Goal: Task Accomplishment & Management: Manage account settings

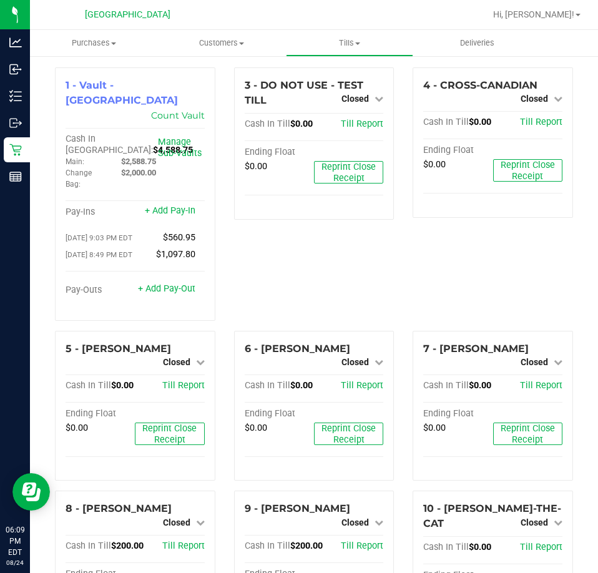
scroll to position [379, 0]
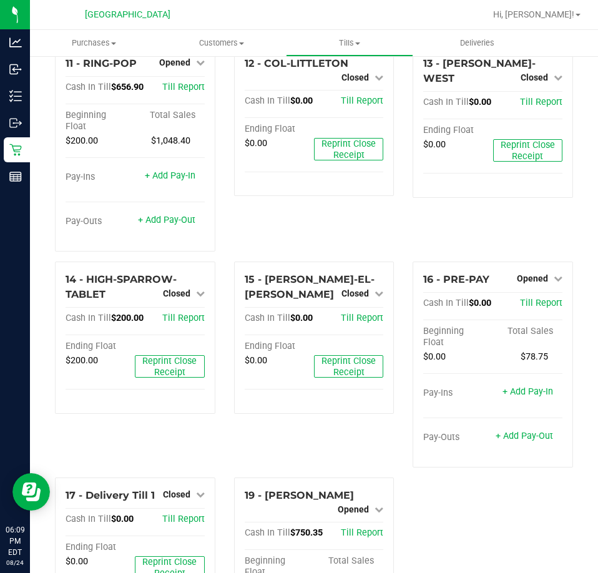
scroll to position [739, 0]
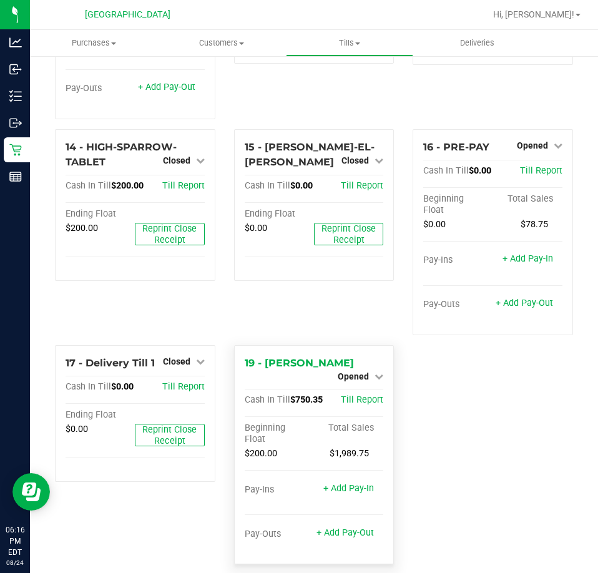
click at [379, 361] on div "19 - LIONEL-RICHIE Opened Close Till Cash In Till $750.35 Till Report Beginning…" at bounding box center [314, 454] width 160 height 219
click at [374, 372] on icon at bounding box center [378, 376] width 9 height 9
click at [359, 382] on link "Close Till" at bounding box center [355, 387] width 34 height 10
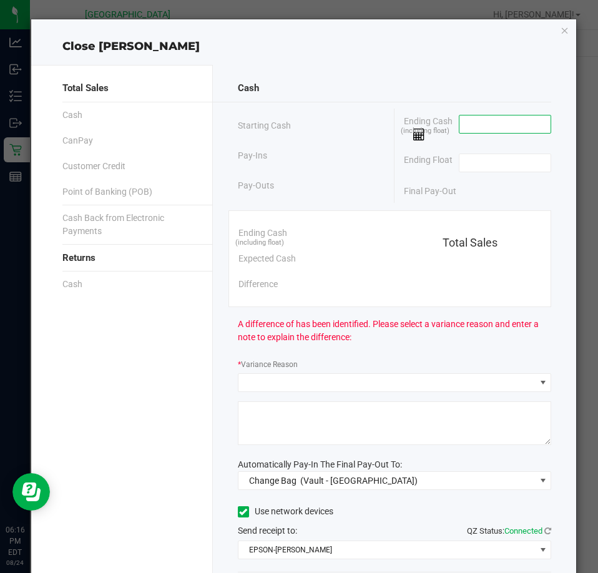
click at [509, 125] on input at bounding box center [505, 123] width 92 height 17
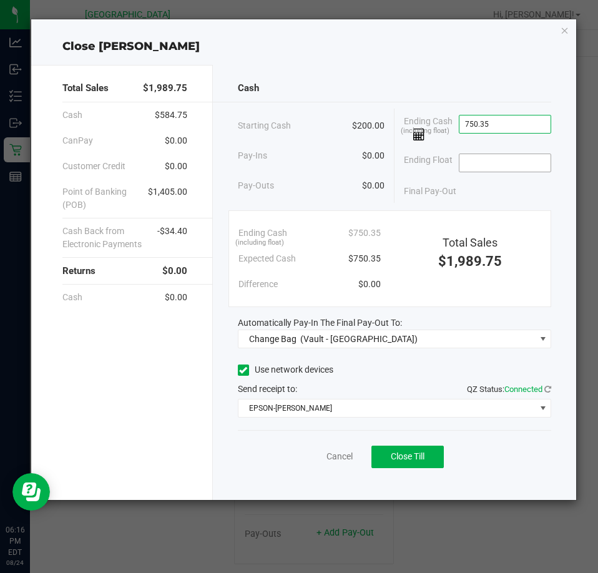
type input "$750.35"
click at [510, 165] on input at bounding box center [505, 162] width 92 height 17
type input "$200.00"
click at [414, 328] on div "Automatically Pay-In The Final Pay-Out To:" at bounding box center [394, 322] width 313 height 13
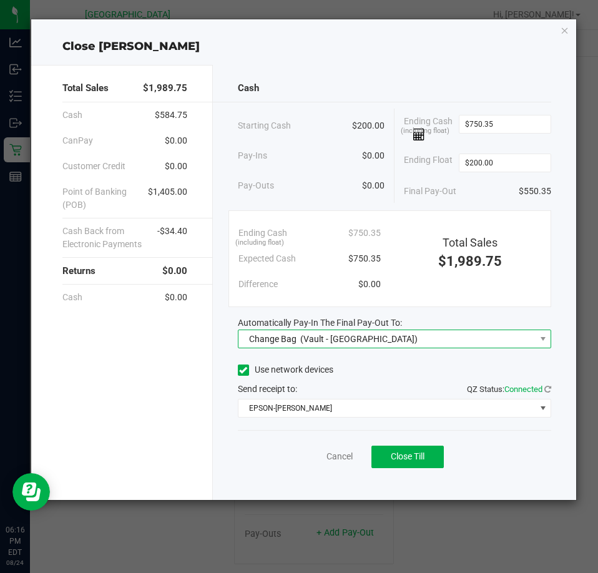
click at [411, 334] on span "Change Bag (Vault - Orange Park WC)" at bounding box center [386, 338] width 296 height 17
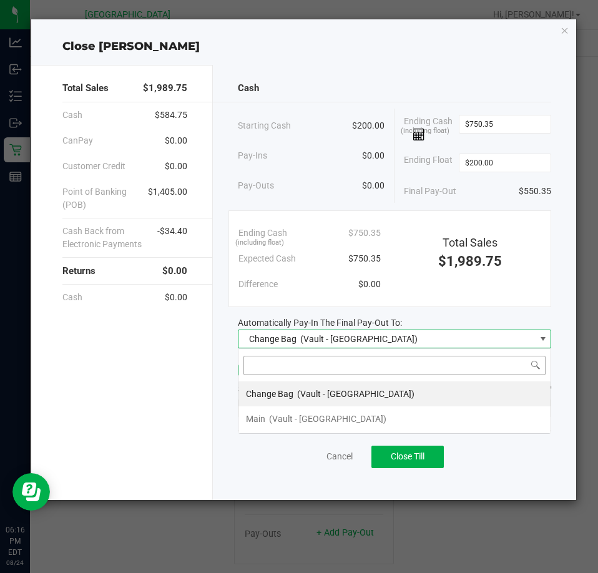
scroll to position [19, 314]
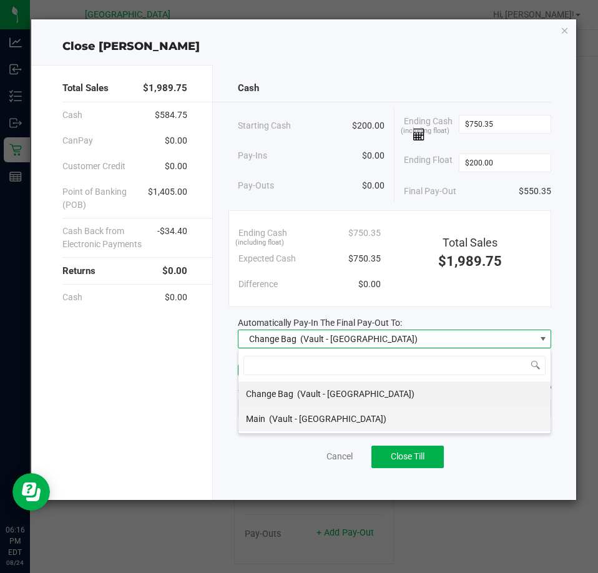
click at [328, 414] on span "(Vault - Orange Park WC)" at bounding box center [327, 419] width 117 height 10
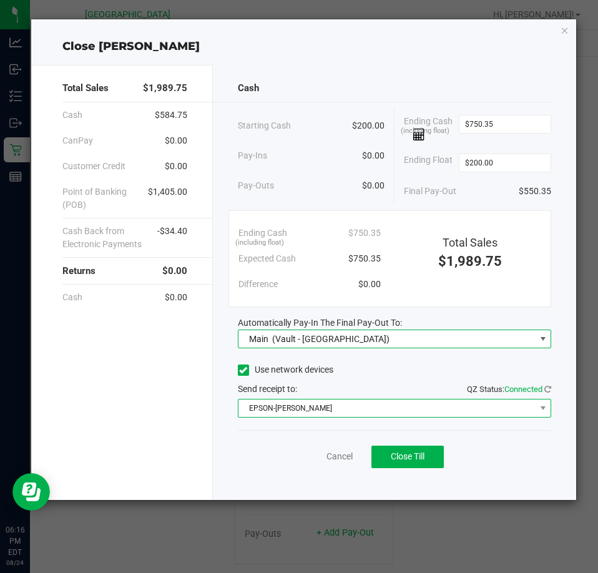
click at [408, 407] on span "EPSON-AUDREY-KITCHING" at bounding box center [386, 407] width 296 height 17
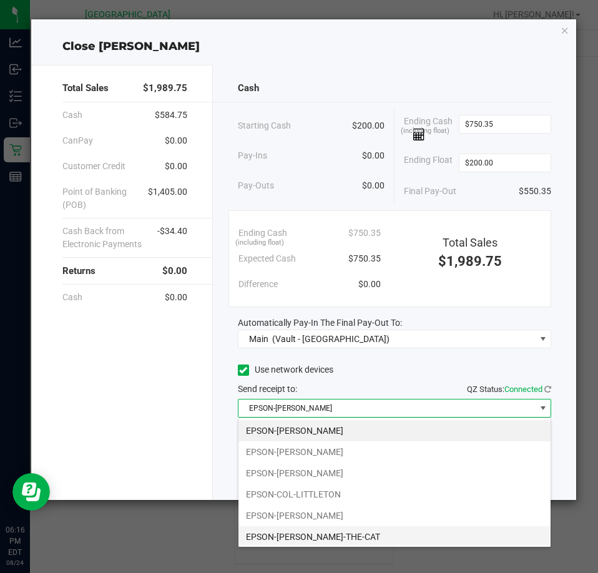
click at [326, 529] on li "EPSON-CONRAD-THE-CAT" at bounding box center [394, 536] width 312 height 21
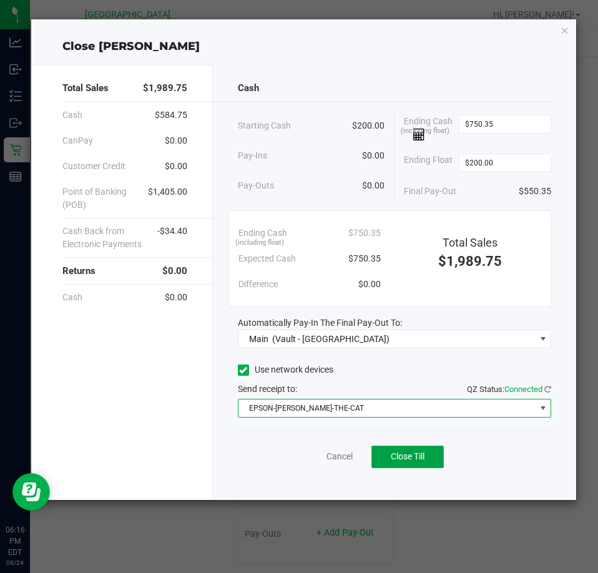
click at [405, 458] on span "Close Till" at bounding box center [407, 456] width 34 height 10
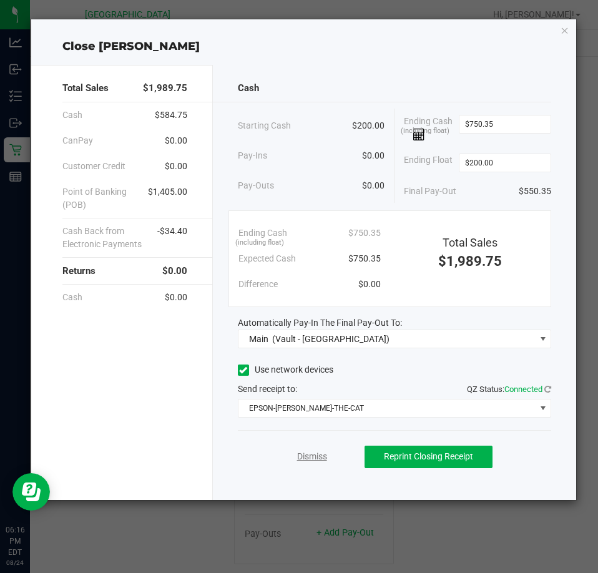
click at [317, 453] on link "Dismiss" at bounding box center [312, 456] width 30 height 13
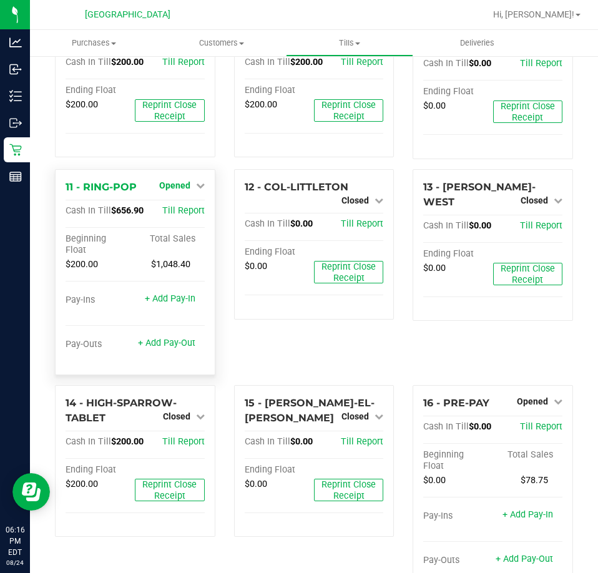
scroll to position [501, 0]
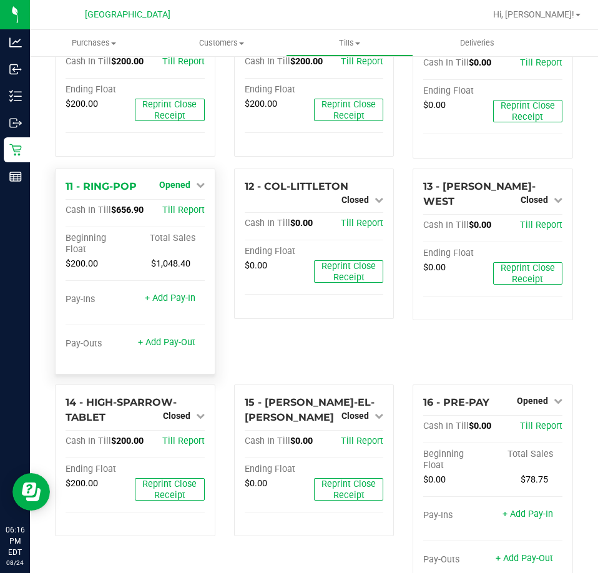
click at [200, 180] on icon at bounding box center [200, 184] width 9 height 9
click at [182, 205] on link "Close Till" at bounding box center [176, 210] width 34 height 10
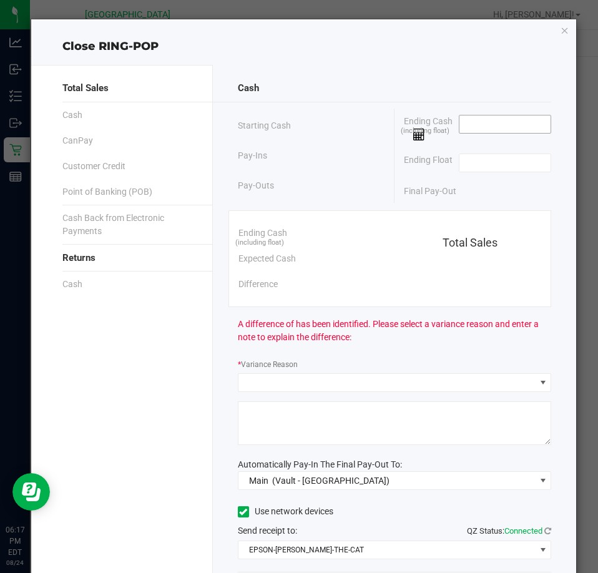
click at [513, 120] on input at bounding box center [505, 123] width 92 height 17
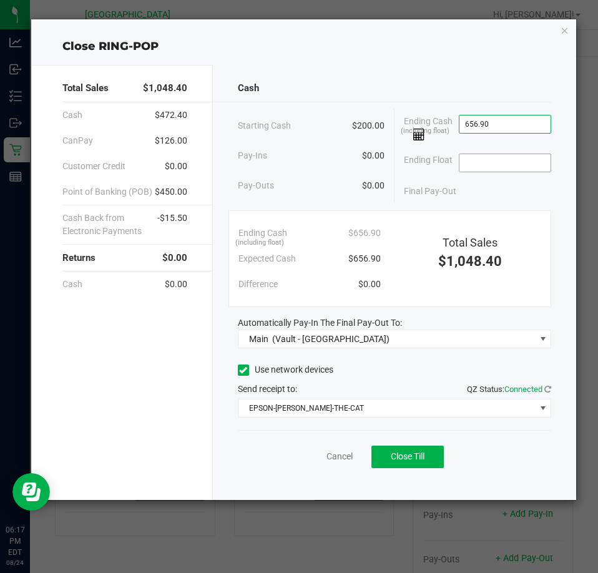
type input "$656.90"
click at [517, 160] on input at bounding box center [505, 162] width 92 height 17
type input "$200.00"
click at [424, 453] on span "Close Till" at bounding box center [407, 456] width 34 height 10
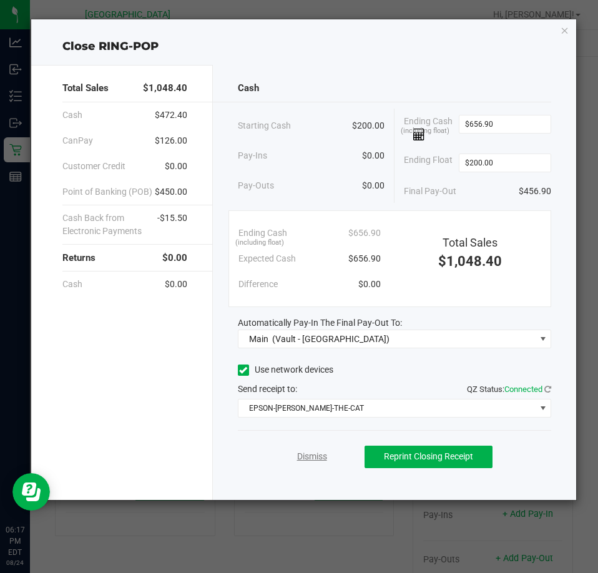
click at [319, 456] on link "Dismiss" at bounding box center [312, 456] width 30 height 13
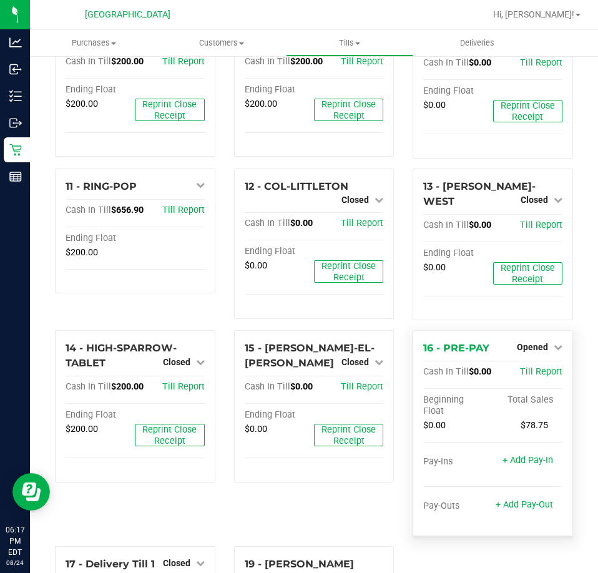
click at [543, 339] on div "Opened" at bounding box center [539, 346] width 46 height 15
click at [541, 342] on link "Opened" at bounding box center [539, 347] width 46 height 10
click at [532, 367] on link "Close Till" at bounding box center [533, 372] width 34 height 10
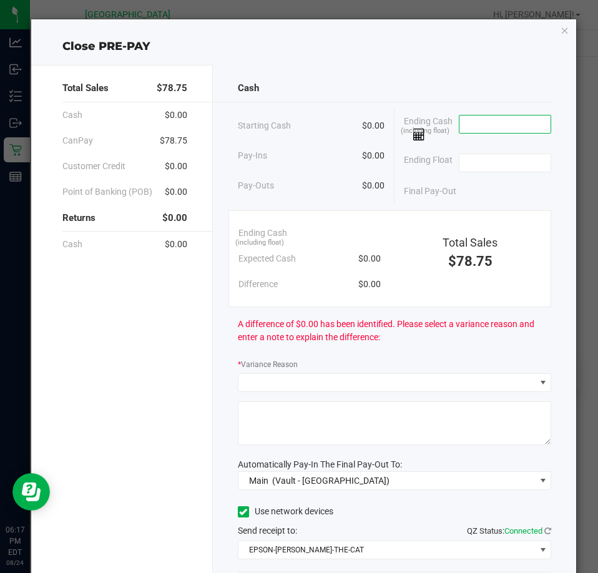
click at [498, 123] on input at bounding box center [505, 123] width 92 height 17
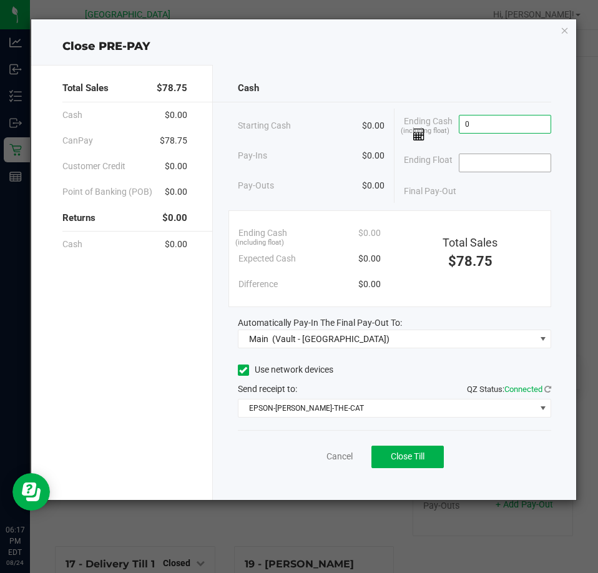
type input "$0.00"
click at [474, 171] on input at bounding box center [505, 162] width 92 height 17
type input "$0.00"
click at [414, 450] on button "Close Till" at bounding box center [407, 456] width 72 height 22
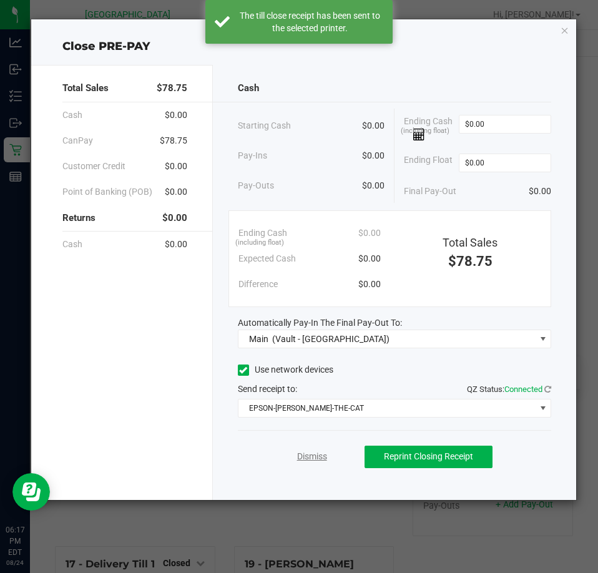
click at [316, 458] on link "Dismiss" at bounding box center [312, 456] width 30 height 13
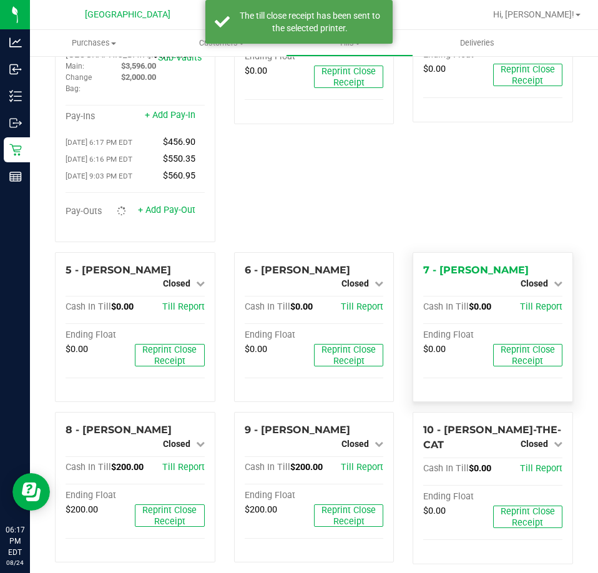
scroll to position [0, 0]
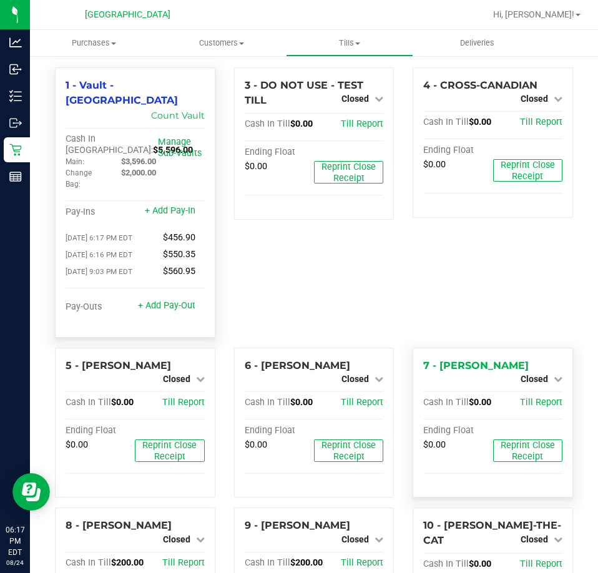
click at [153, 145] on span "$5,596.00" at bounding box center [173, 150] width 40 height 11
copy span "5,596.00"
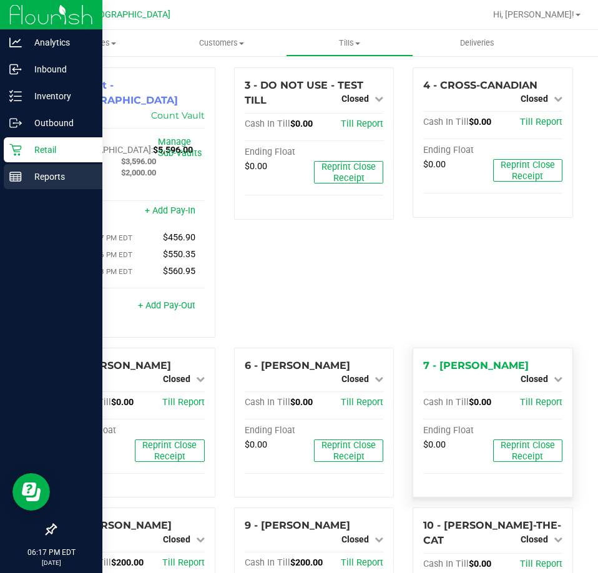
click at [37, 170] on p "Reports" at bounding box center [59, 176] width 75 height 15
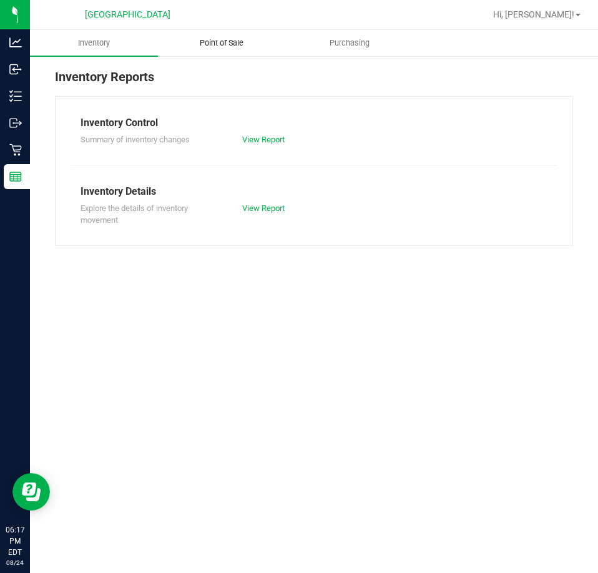
click at [216, 46] on span "Point of Sale" at bounding box center [221, 42] width 77 height 11
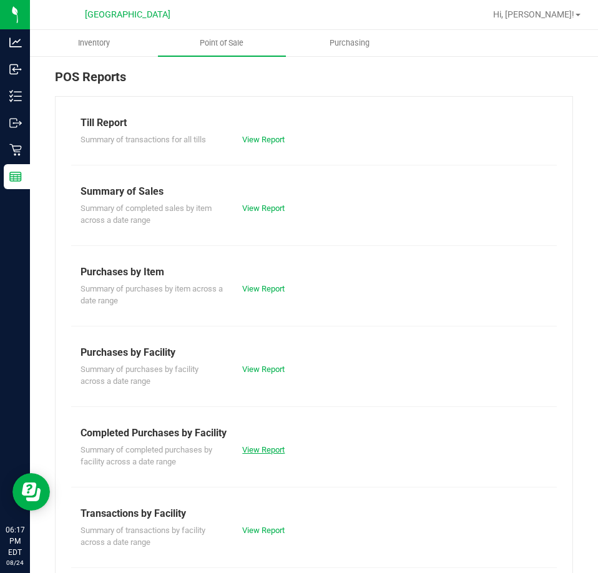
click at [269, 452] on link "View Report" at bounding box center [263, 449] width 42 height 9
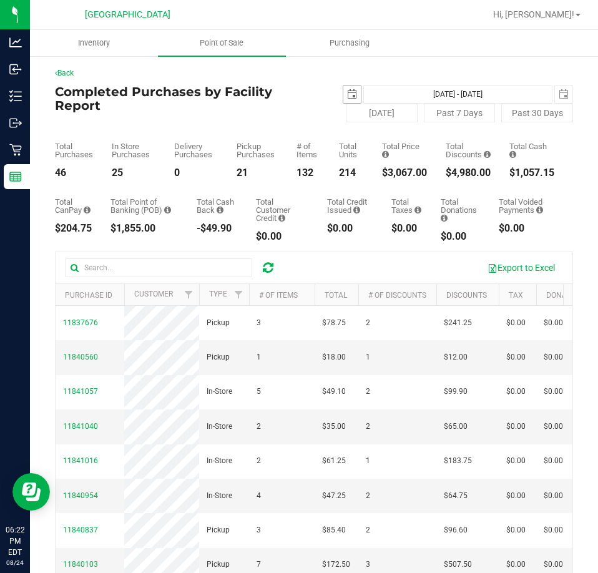
click at [347, 95] on span "select" at bounding box center [352, 94] width 10 height 10
click at [353, 92] on span "select" at bounding box center [351, 93] width 17 height 17
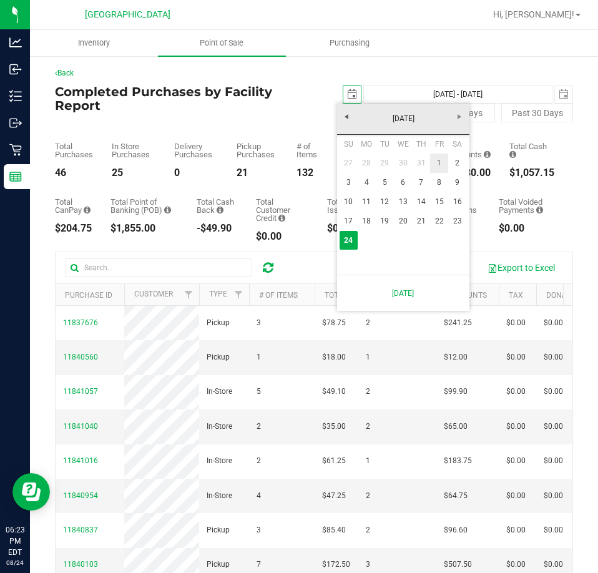
click at [445, 165] on link "1" at bounding box center [439, 162] width 18 height 19
type input "2025-08-01"
type input "Aug 1, 2025 - Aug 24, 2025"
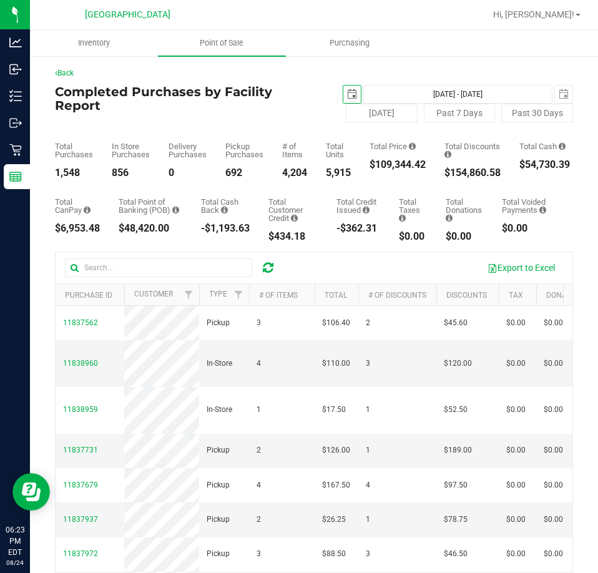
click at [347, 95] on span "select" at bounding box center [352, 94] width 10 height 10
click at [351, 93] on span "select" at bounding box center [352, 94] width 10 height 10
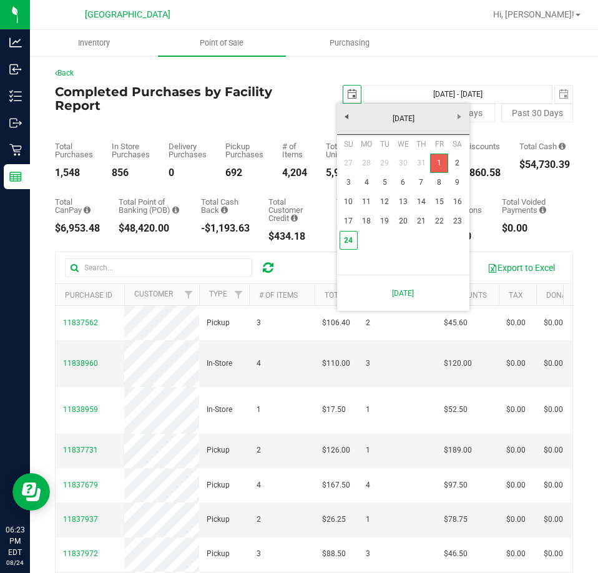
click at [445, 160] on link "1" at bounding box center [439, 162] width 18 height 19
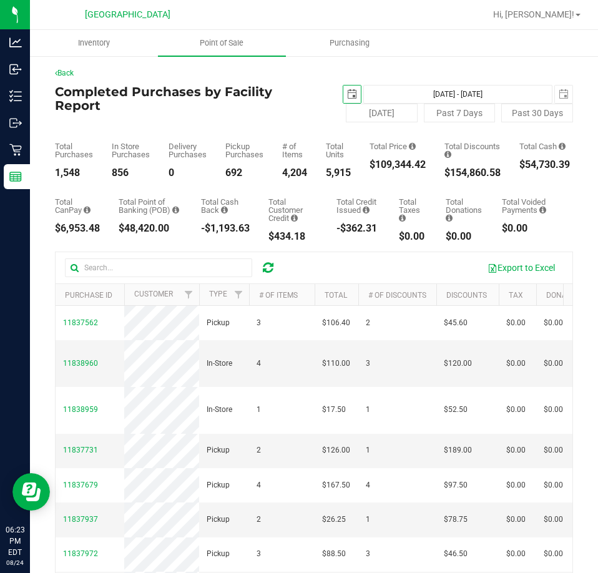
click at [347, 98] on span "select" at bounding box center [352, 94] width 10 height 10
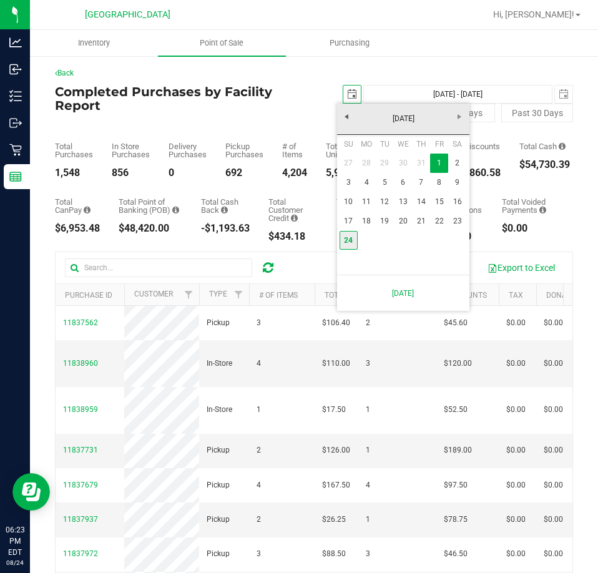
click at [349, 237] on link "24" at bounding box center [348, 240] width 18 height 19
type input "2025-08-24"
type input "Aug 24, 2025 - Aug 24, 2025"
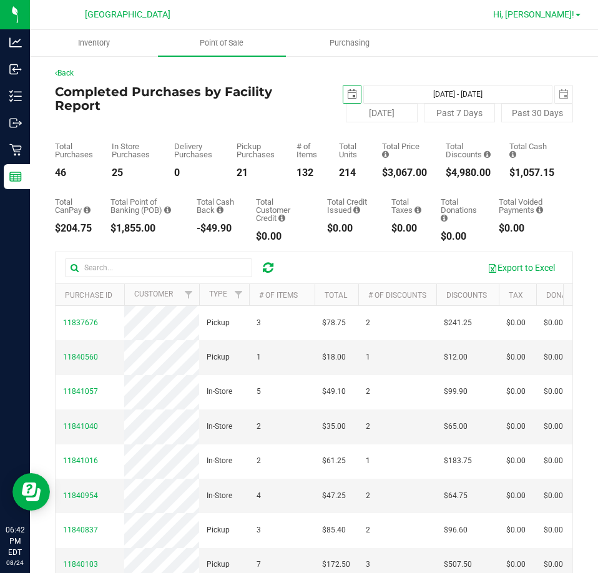
click at [551, 13] on span "Hi, [PERSON_NAME]!" at bounding box center [533, 14] width 81 height 10
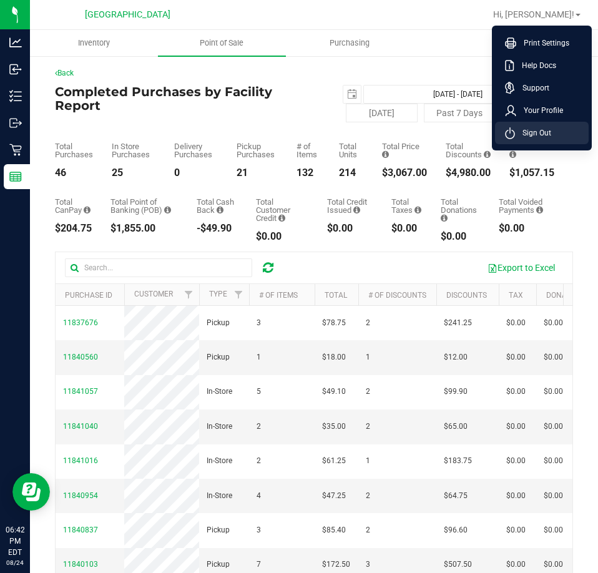
click at [526, 132] on span "Sign Out" at bounding box center [533, 133] width 36 height 12
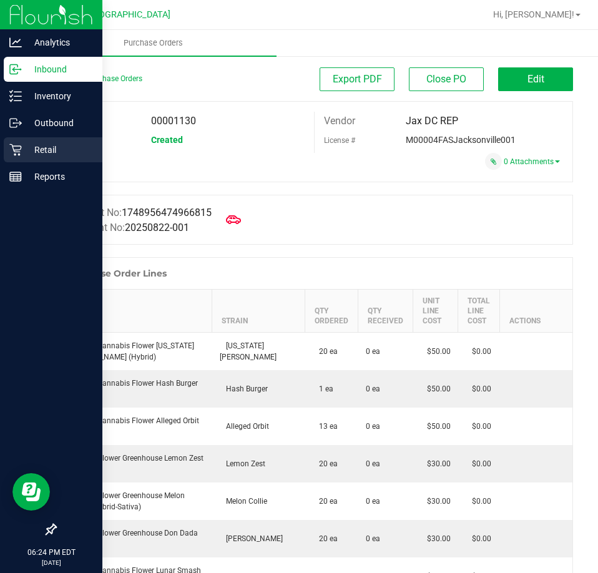
click at [19, 157] on div "Retail" at bounding box center [53, 149] width 99 height 25
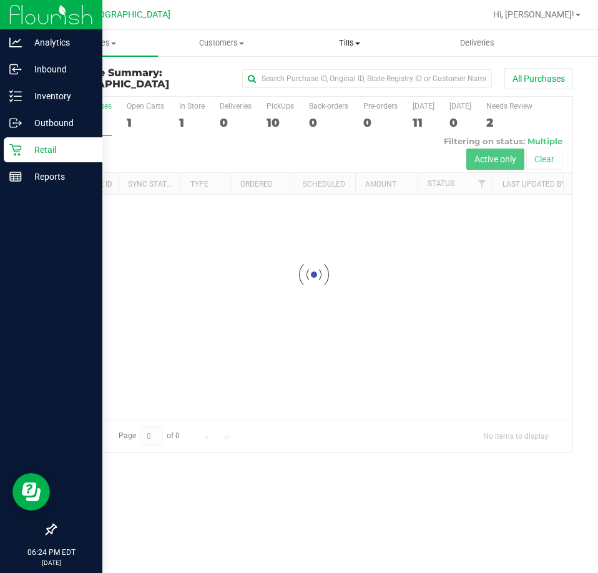
click at [349, 37] on span "Tills" at bounding box center [349, 42] width 127 height 11
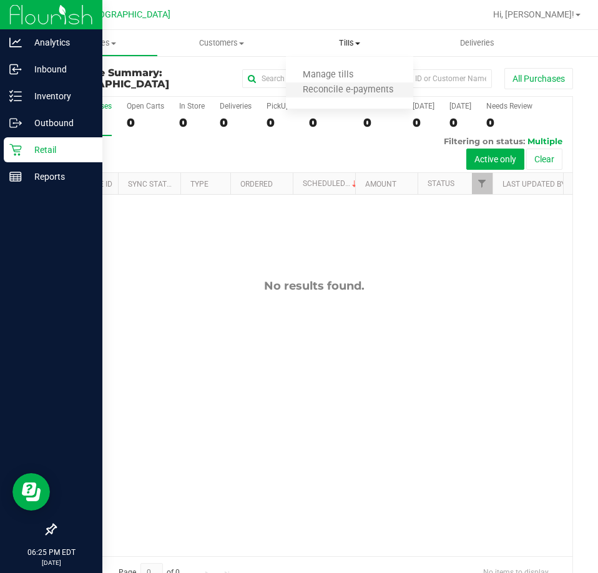
click at [338, 84] on li "Reconcile e-payments" at bounding box center [350, 90] width 128 height 15
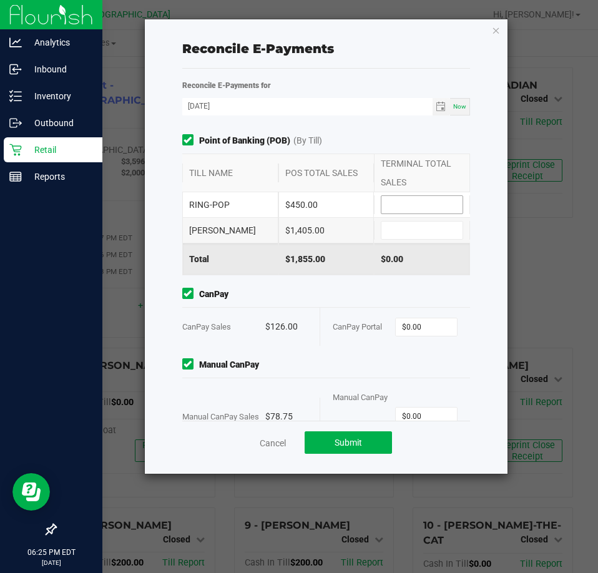
click at [407, 206] on input at bounding box center [421, 204] width 81 height 17
type input "$450.00"
click at [404, 227] on input at bounding box center [421, 229] width 81 height 17
type input "$1,405.00"
drag, startPoint x: 342, startPoint y: 96, endPoint x: 405, endPoint y: 205, distance: 126.0
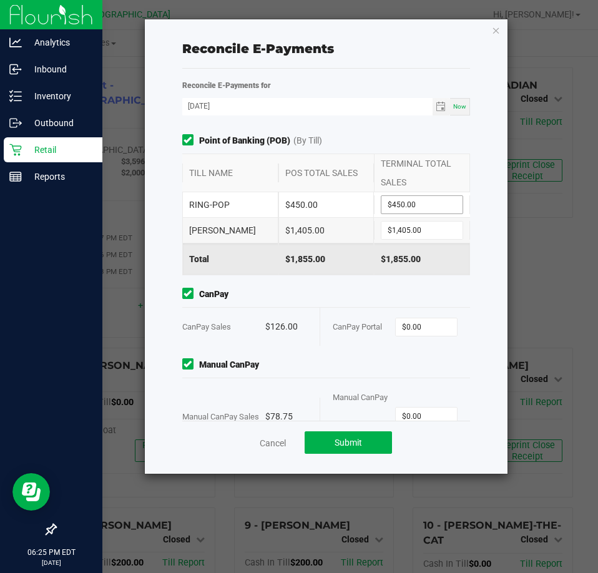
click at [380, 171] on div "Reconcile E-Payments for [DATE] Now Point of Banking (POB) (By Till) TILL NAME …" at bounding box center [326, 250] width 307 height 342
click at [426, 334] on input "0" at bounding box center [425, 326] width 61 height 17
type input "$126.00"
click at [429, 407] on span "$0.00" at bounding box center [426, 416] width 62 height 19
click at [442, 418] on input "0" at bounding box center [425, 415] width 61 height 17
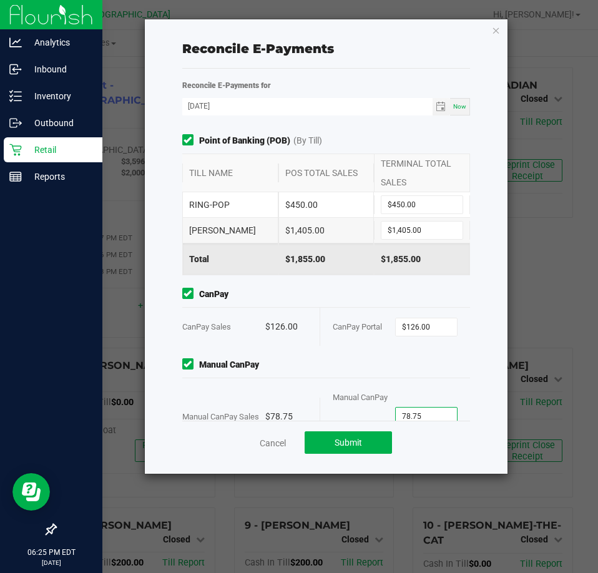
type input "$78.75"
click at [417, 379] on div "Manual CanPay Portal $78.75" at bounding box center [394, 416] width 125 height 76
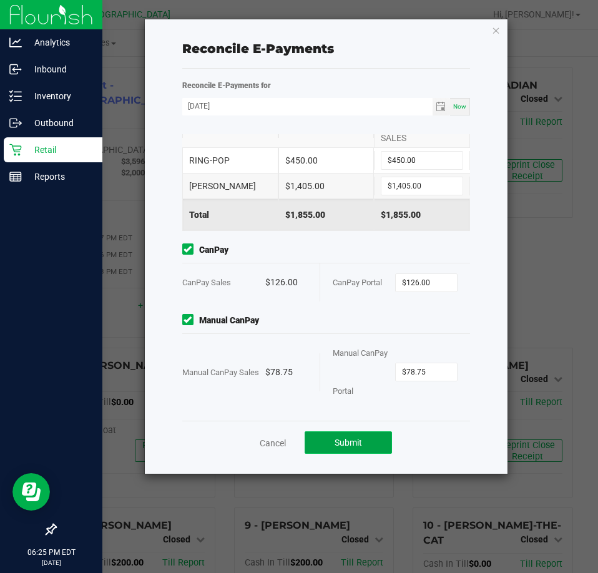
click at [367, 445] on button "Submit" at bounding box center [347, 442] width 87 height 22
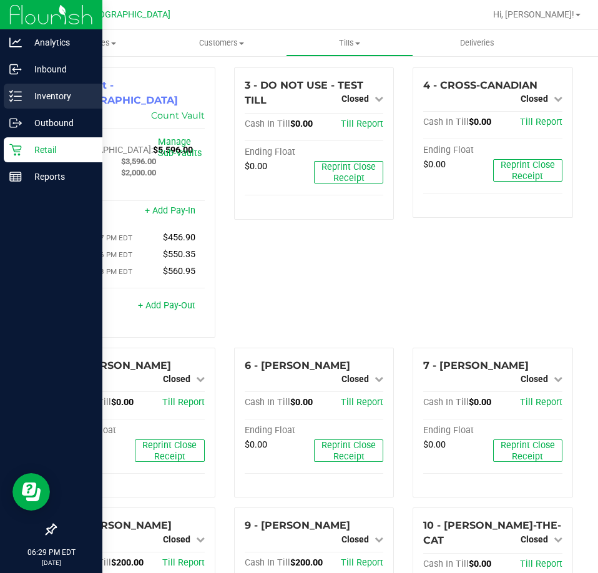
drag, startPoint x: 2, startPoint y: 566, endPoint x: 24, endPoint y: 95, distance: 471.5
click at [24, 95] on p "Inventory" at bounding box center [59, 96] width 75 height 15
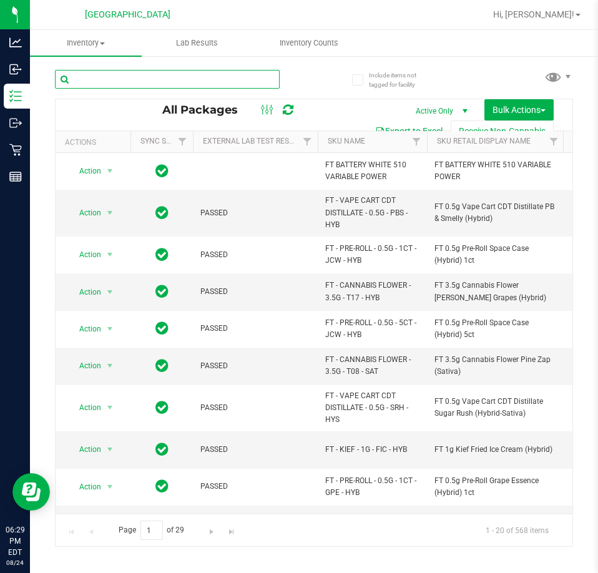
click at [160, 74] on input "text" at bounding box center [167, 79] width 225 height 19
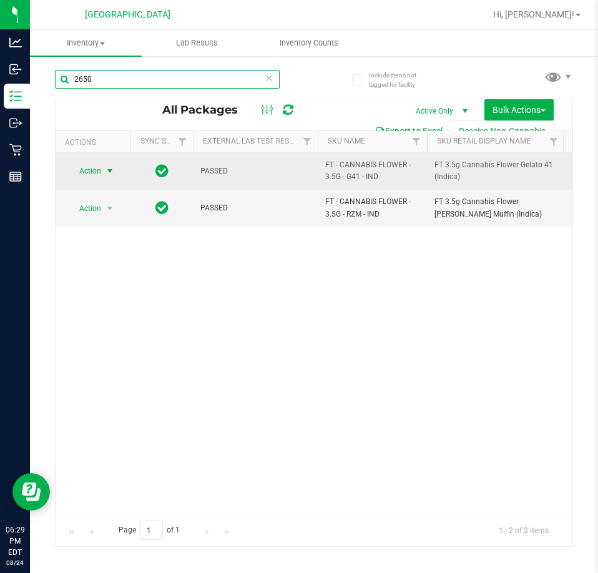
type input "2650"
click at [109, 174] on span "select" at bounding box center [110, 171] width 10 height 10
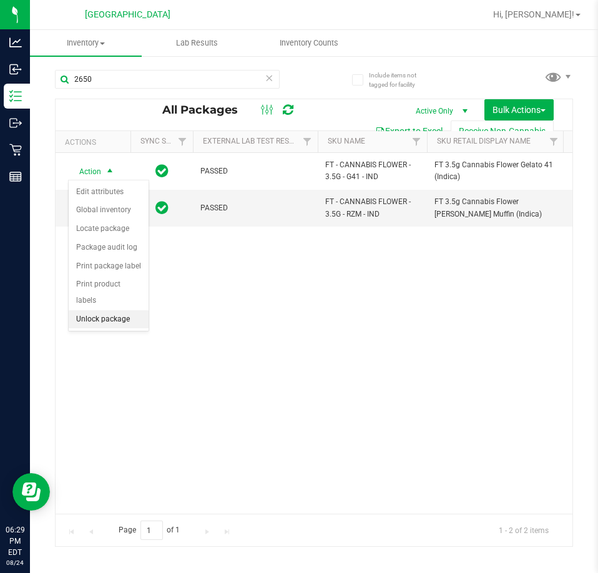
click at [117, 310] on li "Unlock package" at bounding box center [109, 319] width 80 height 19
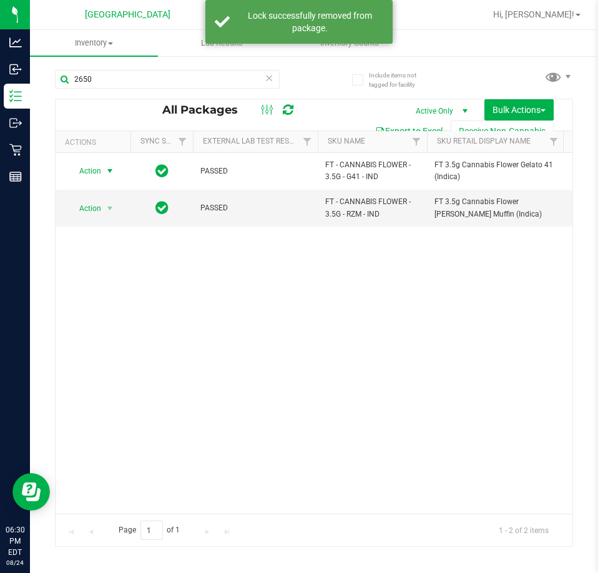
click at [107, 170] on span "select" at bounding box center [110, 171] width 10 height 10
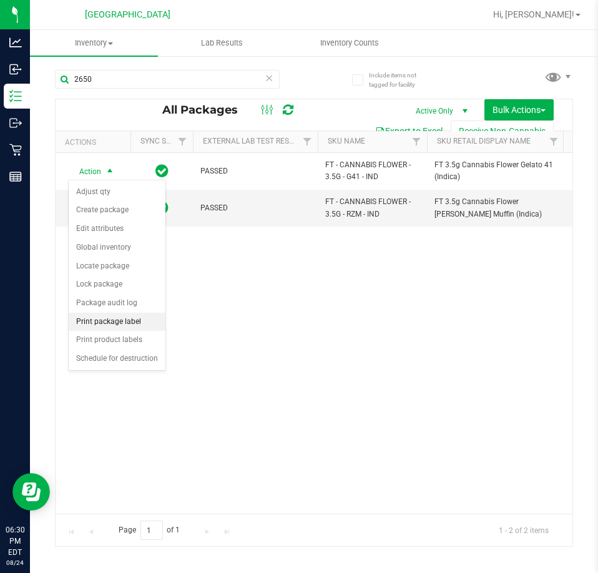
click at [145, 321] on li "Print package label" at bounding box center [117, 322] width 97 height 19
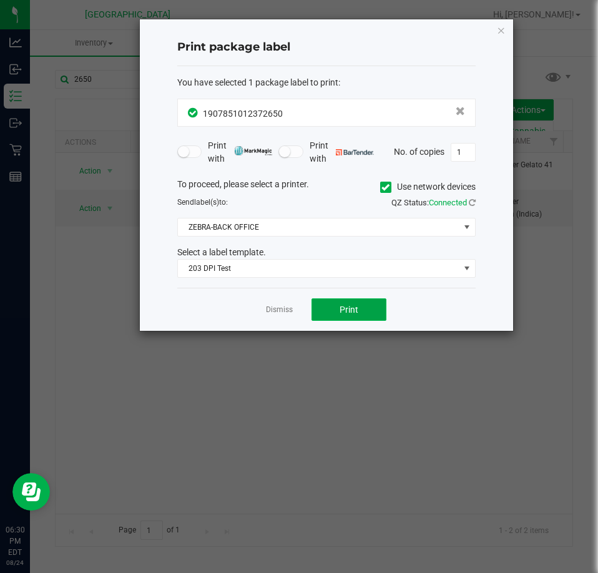
click at [370, 301] on button "Print" at bounding box center [348, 309] width 75 height 22
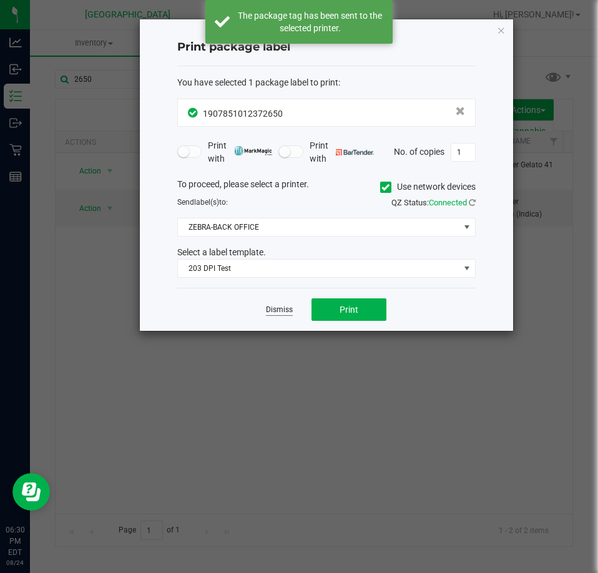
click at [269, 307] on link "Dismiss" at bounding box center [279, 309] width 27 height 11
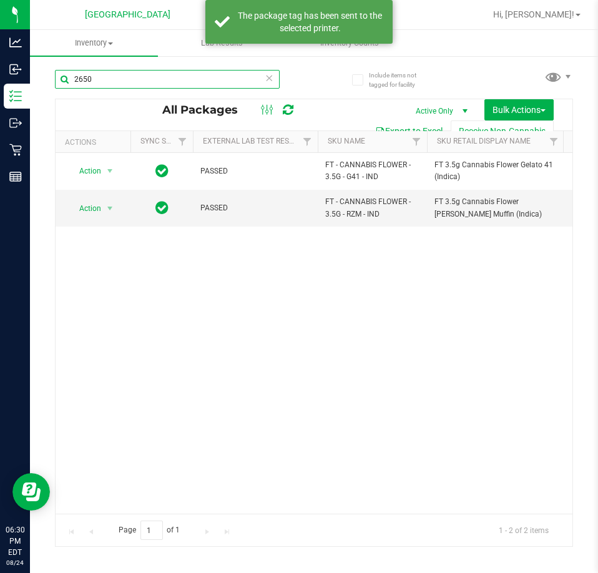
click at [155, 81] on input "2650" at bounding box center [167, 79] width 225 height 19
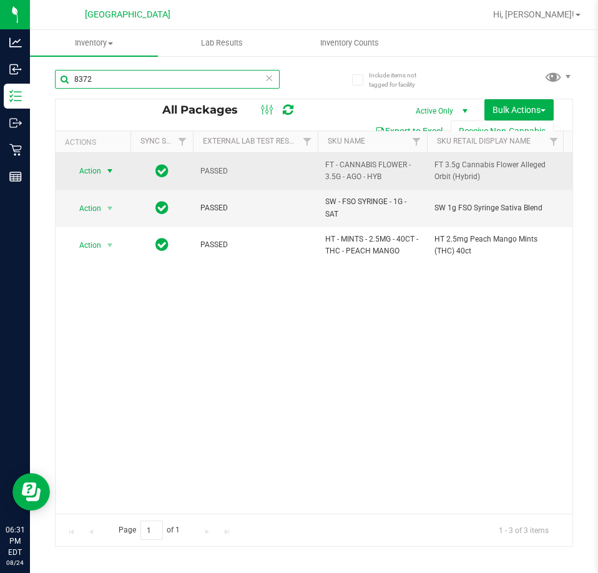
type input "8372"
click at [99, 168] on span "Action" at bounding box center [85, 170] width 34 height 17
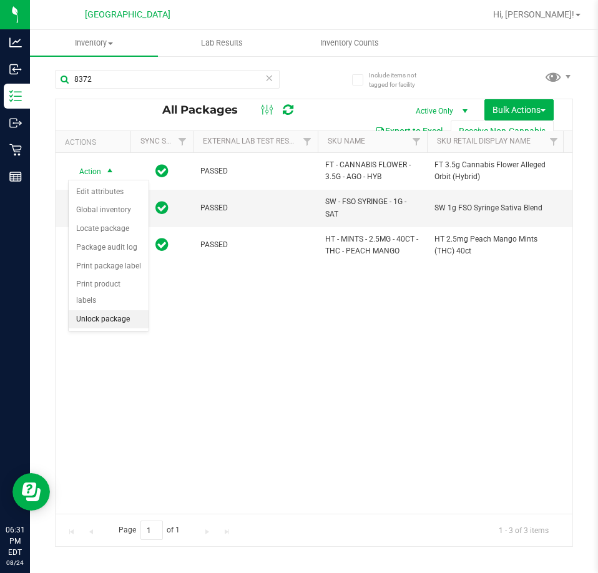
click at [101, 310] on li "Unlock package" at bounding box center [109, 319] width 80 height 19
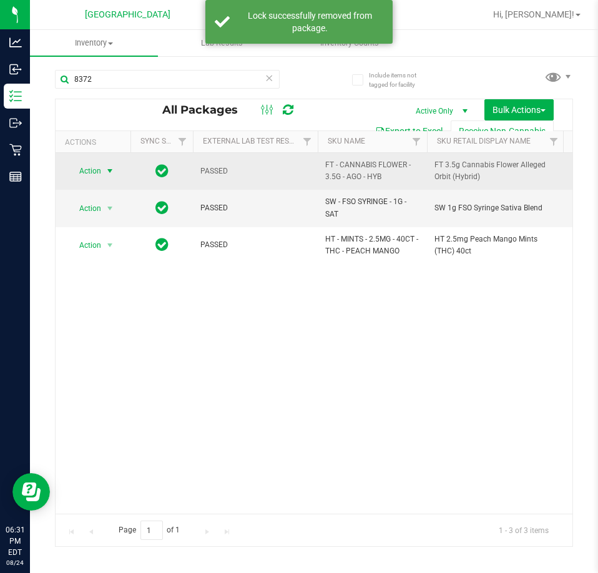
click at [109, 169] on span "select" at bounding box center [110, 171] width 10 height 10
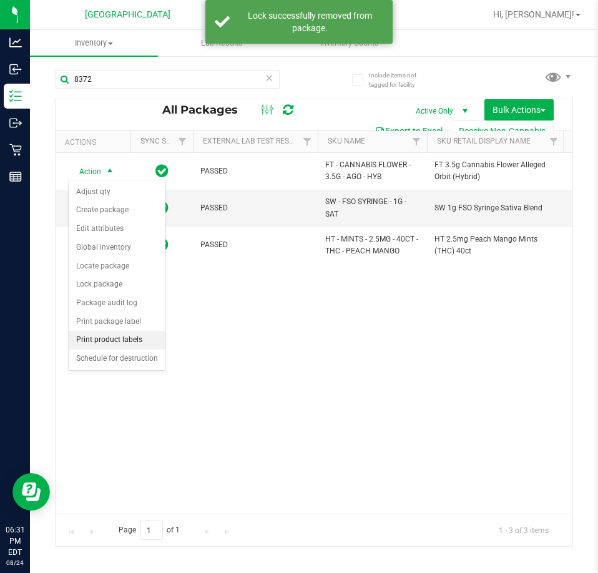
click at [126, 342] on li "Print product labels" at bounding box center [117, 340] width 97 height 19
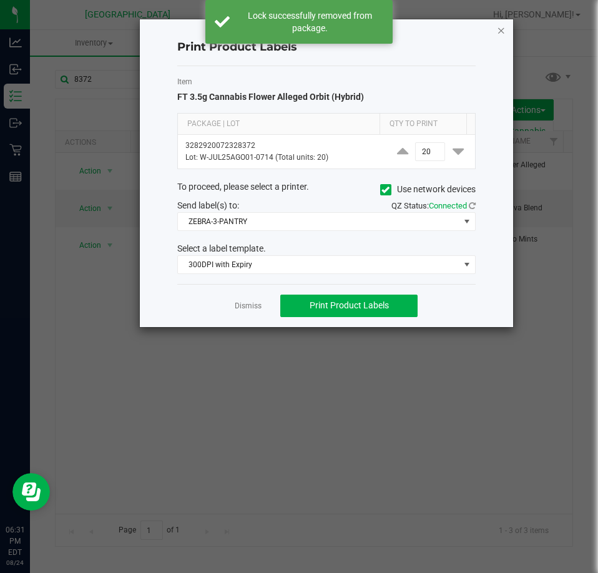
click at [503, 31] on icon "button" at bounding box center [501, 29] width 9 height 15
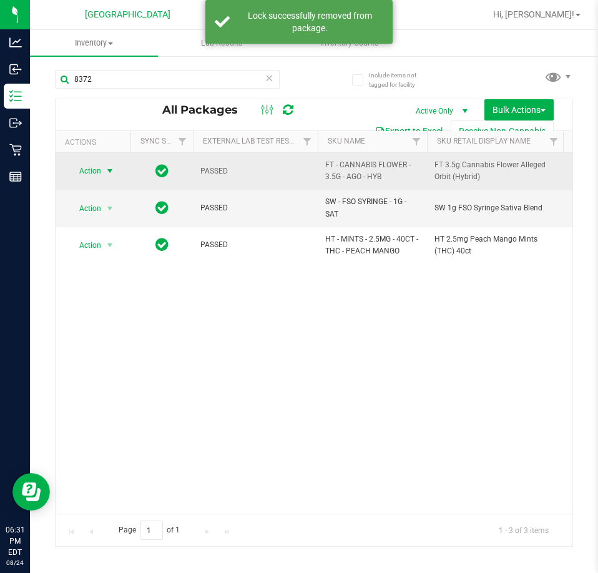
click at [100, 173] on span "Action" at bounding box center [85, 170] width 34 height 17
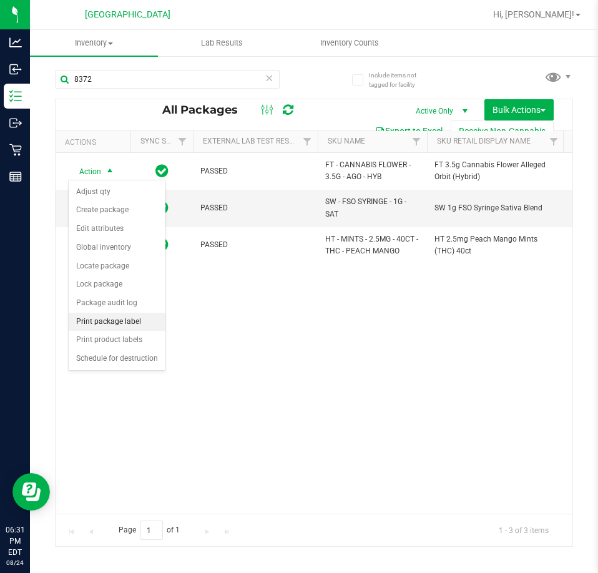
click at [128, 320] on li "Print package label" at bounding box center [117, 322] width 97 height 19
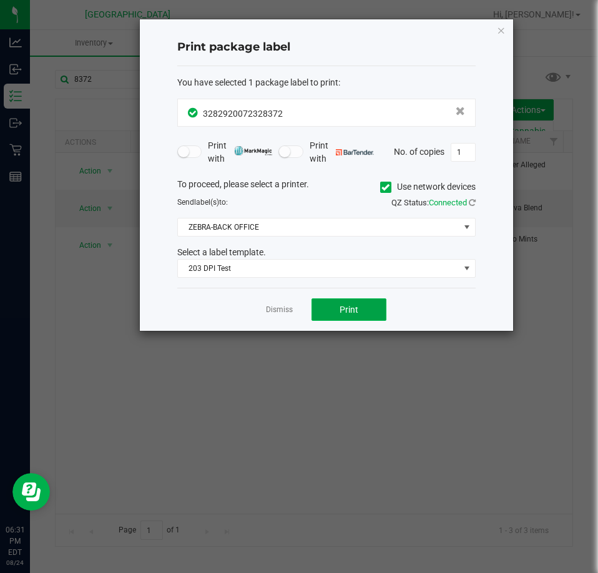
click at [354, 305] on span "Print" at bounding box center [348, 309] width 19 height 10
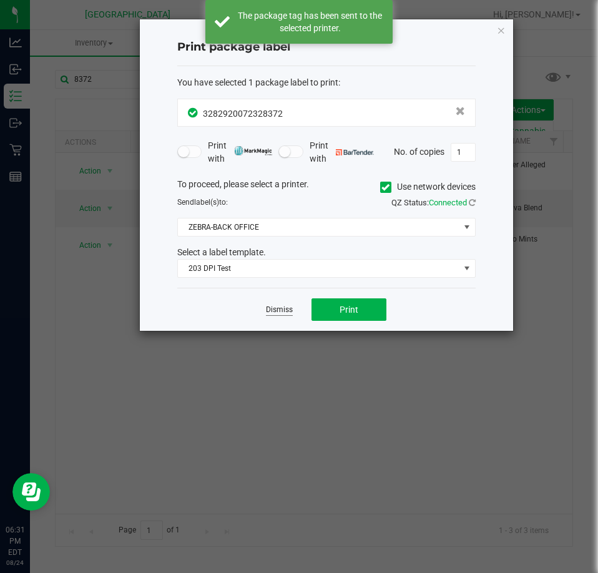
click at [273, 308] on link "Dismiss" at bounding box center [279, 309] width 27 height 11
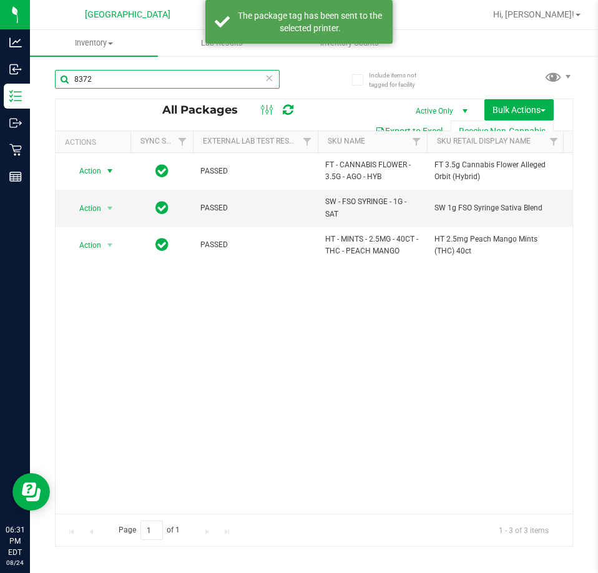
click at [97, 79] on input "8372" at bounding box center [167, 79] width 225 height 19
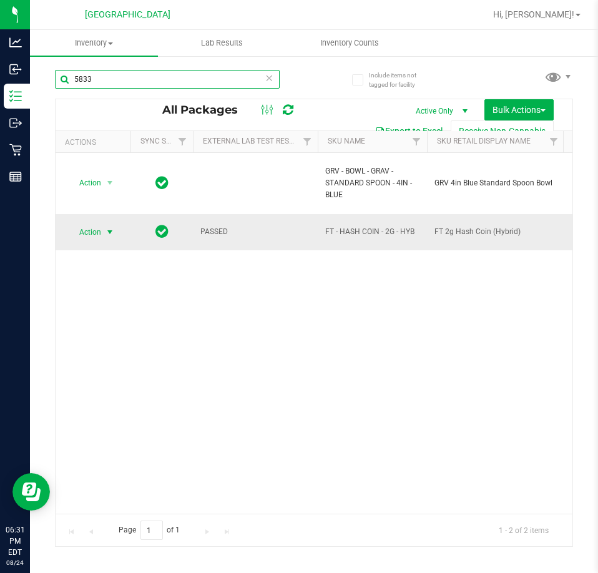
type input "5833"
click at [103, 235] on span "select" at bounding box center [110, 231] width 16 height 17
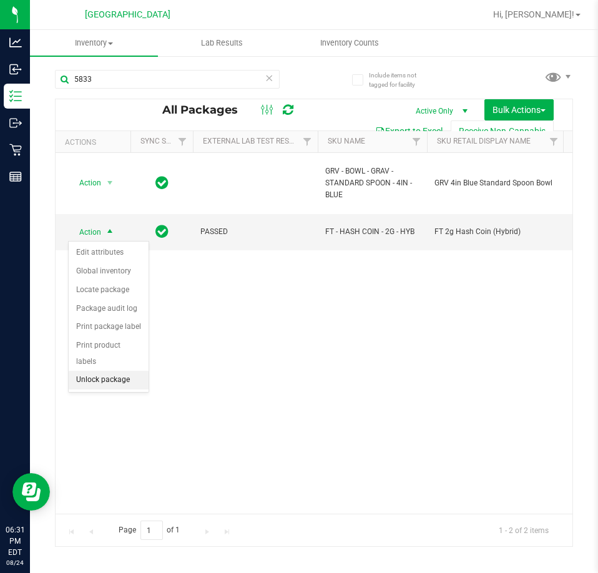
click at [98, 371] on li "Unlock package" at bounding box center [109, 380] width 80 height 19
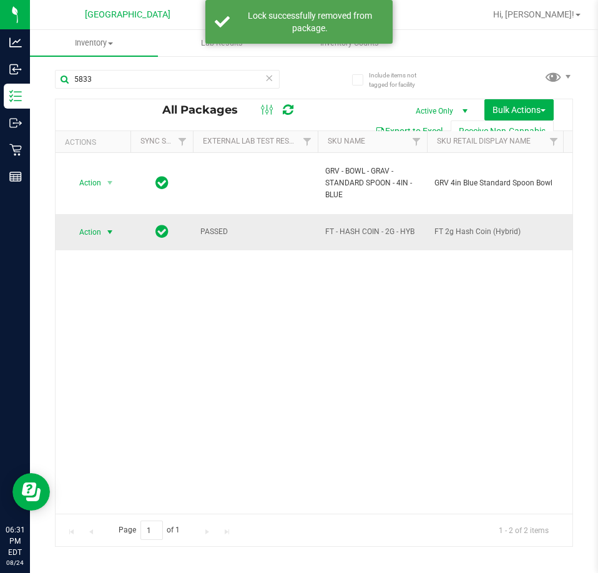
click at [104, 235] on span "select" at bounding box center [110, 231] width 16 height 17
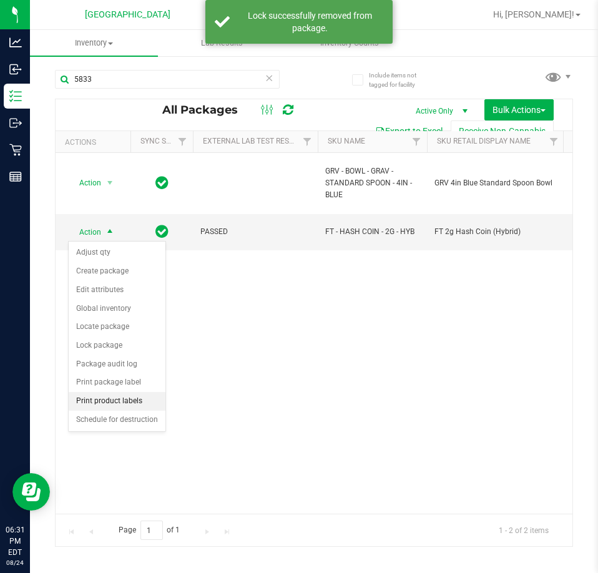
click at [139, 397] on li "Print product labels" at bounding box center [117, 401] width 97 height 19
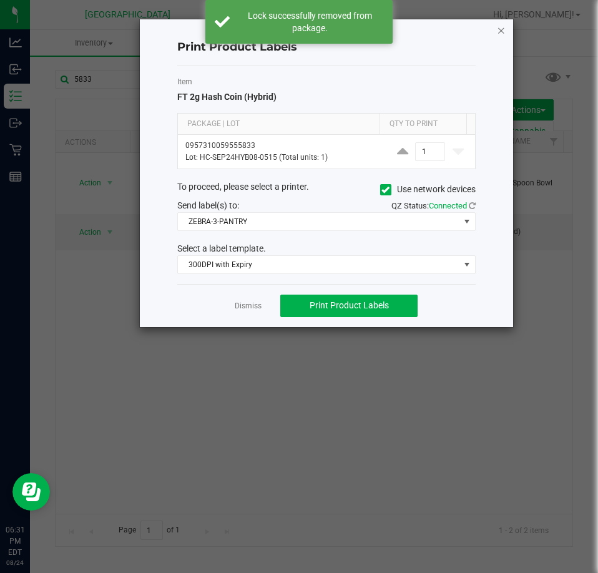
click at [497, 24] on icon "button" at bounding box center [501, 29] width 9 height 15
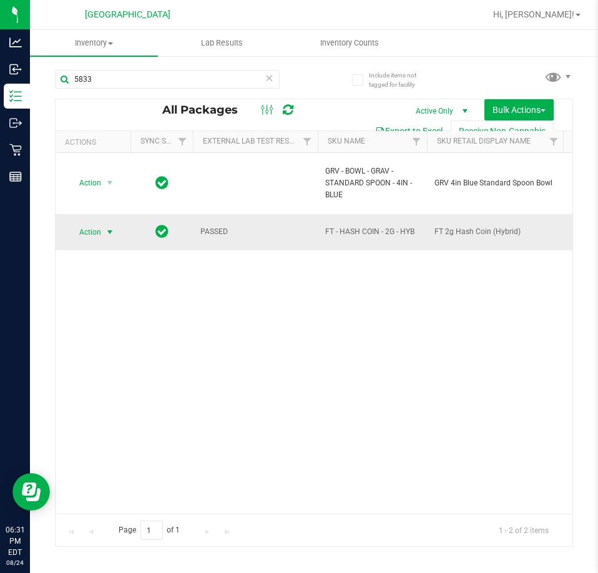
click at [112, 230] on span "select" at bounding box center [110, 232] width 10 height 10
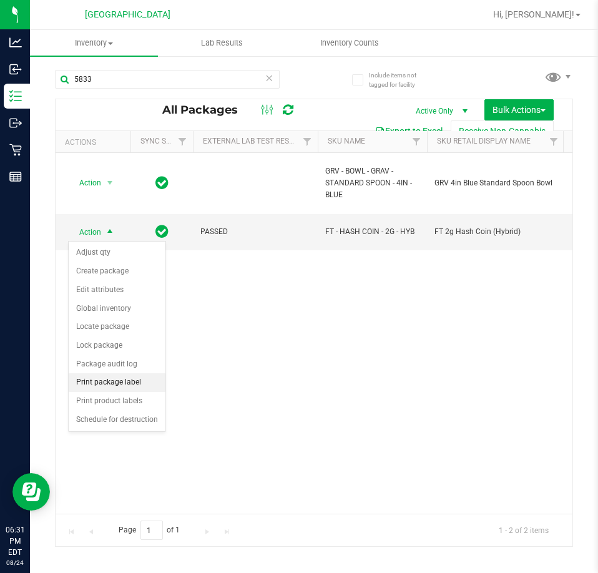
click at [121, 388] on li "Print package label" at bounding box center [117, 382] width 97 height 19
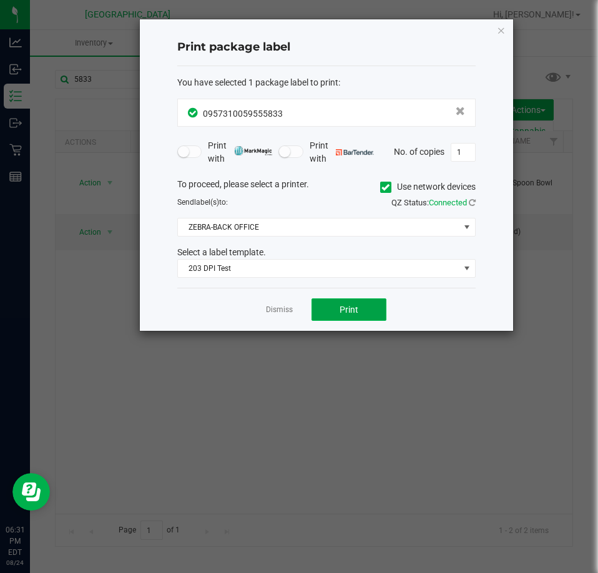
click at [356, 298] on button "Print" at bounding box center [348, 309] width 75 height 22
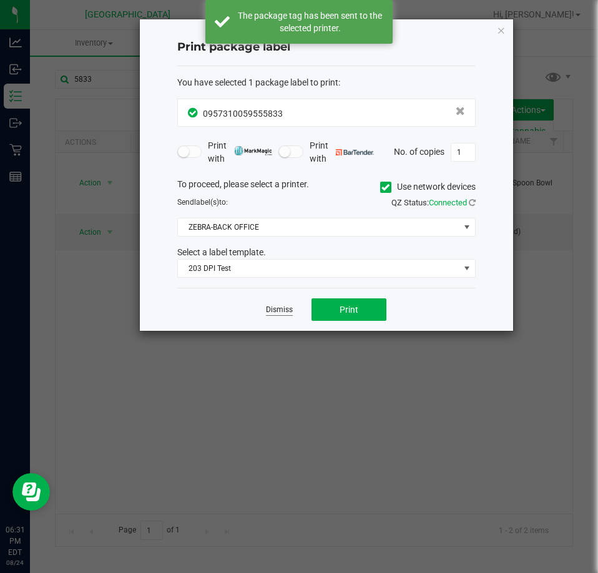
click at [276, 309] on link "Dismiss" at bounding box center [279, 309] width 27 height 11
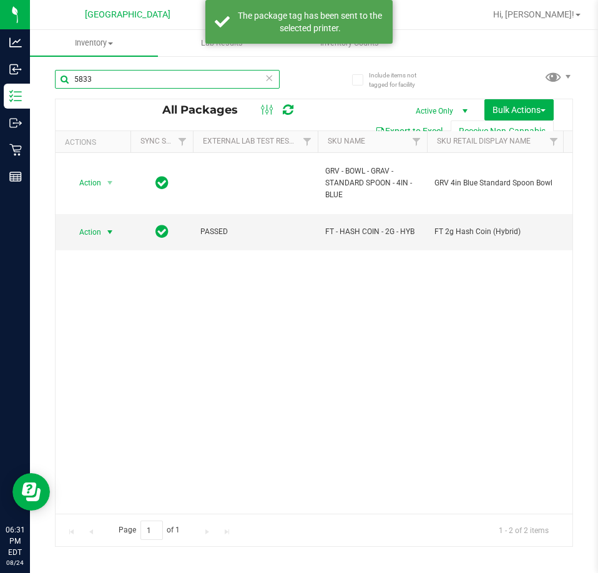
click at [146, 75] on input "5833" at bounding box center [167, 79] width 225 height 19
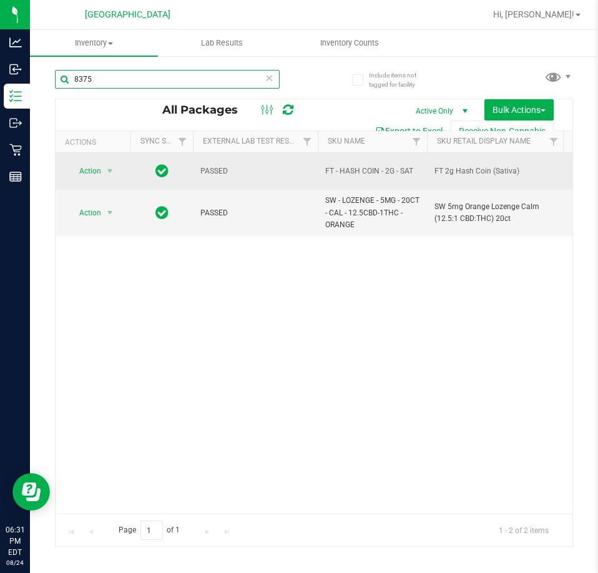
type input "8375"
click at [104, 182] on td "Action Action Edit attributes Global inventory Locate package Package audit log…" at bounding box center [93, 171] width 75 height 37
click at [105, 178] on span "select" at bounding box center [110, 170] width 16 height 17
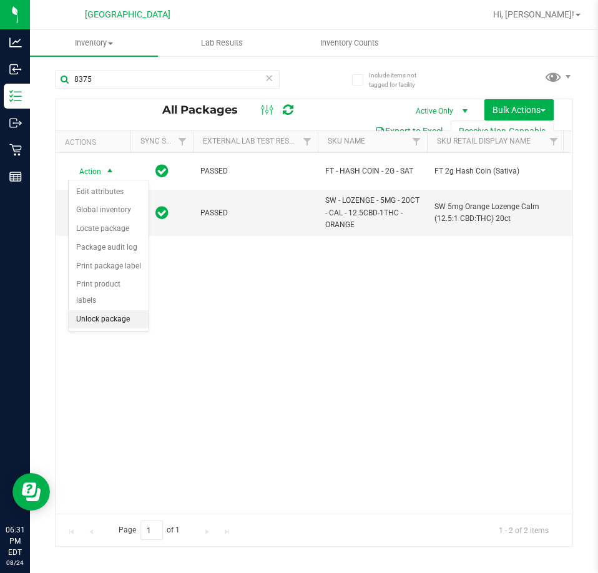
click at [93, 310] on li "Unlock package" at bounding box center [109, 319] width 80 height 19
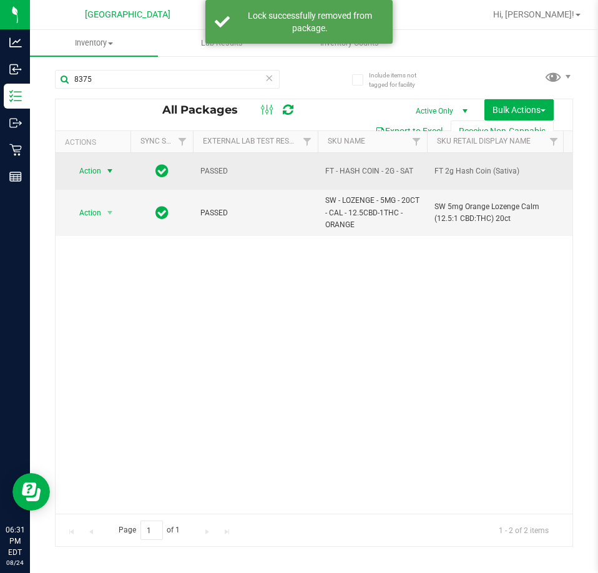
click at [112, 170] on span "select" at bounding box center [110, 171] width 10 height 10
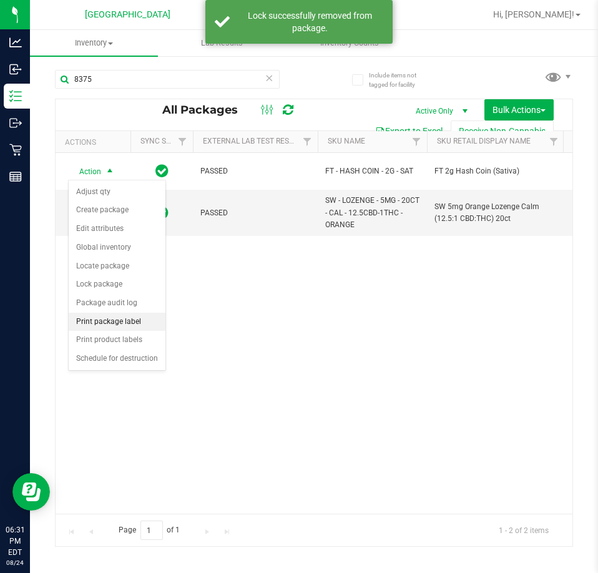
click at [123, 321] on li "Print package label" at bounding box center [117, 322] width 97 height 19
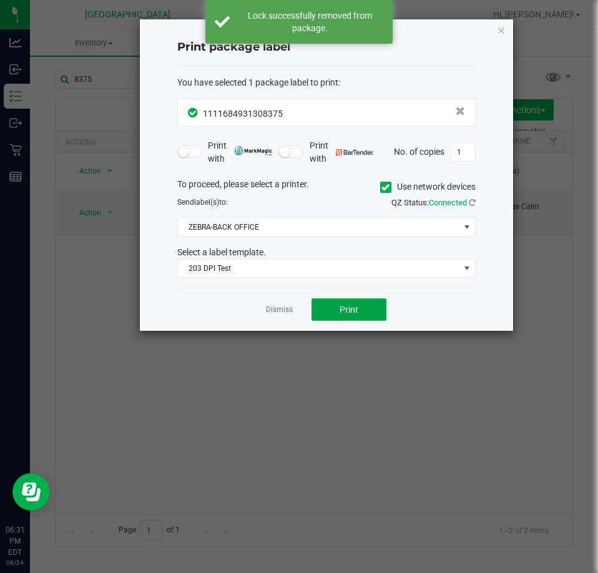
click at [326, 304] on button "Print" at bounding box center [348, 309] width 75 height 22
click at [271, 309] on link "Dismiss" at bounding box center [279, 309] width 27 height 11
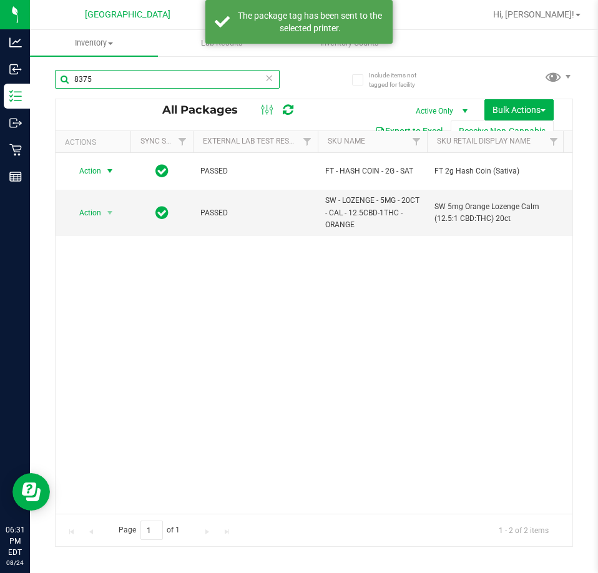
click at [165, 80] on input "8375" at bounding box center [167, 79] width 225 height 19
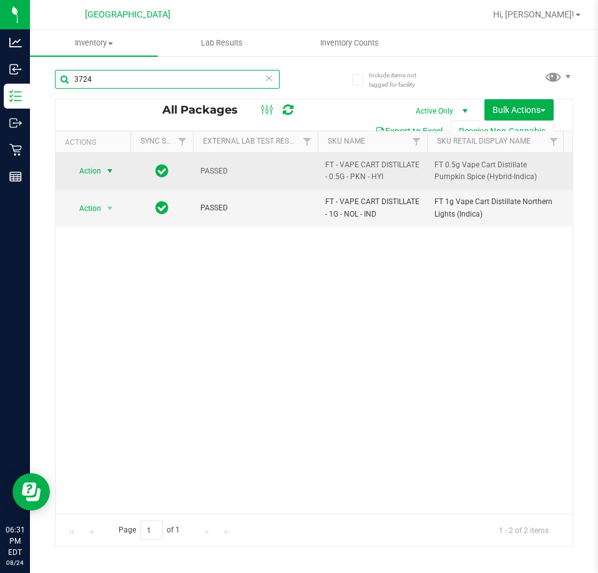
type input "3724"
click at [110, 172] on span "select" at bounding box center [110, 171] width 10 height 10
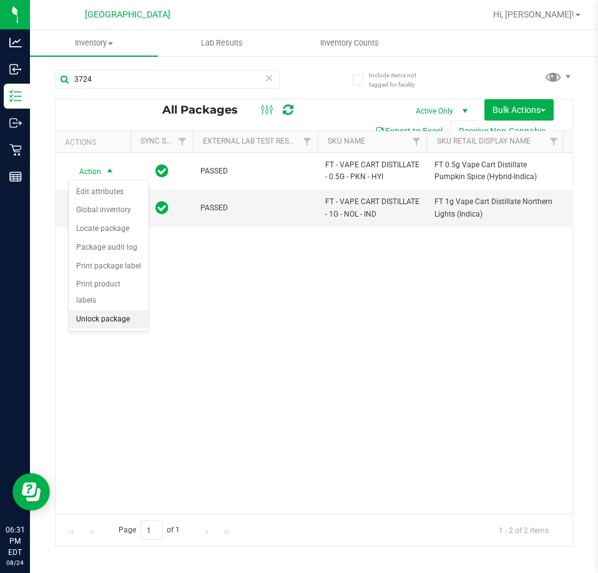
click at [105, 310] on li "Unlock package" at bounding box center [109, 319] width 80 height 19
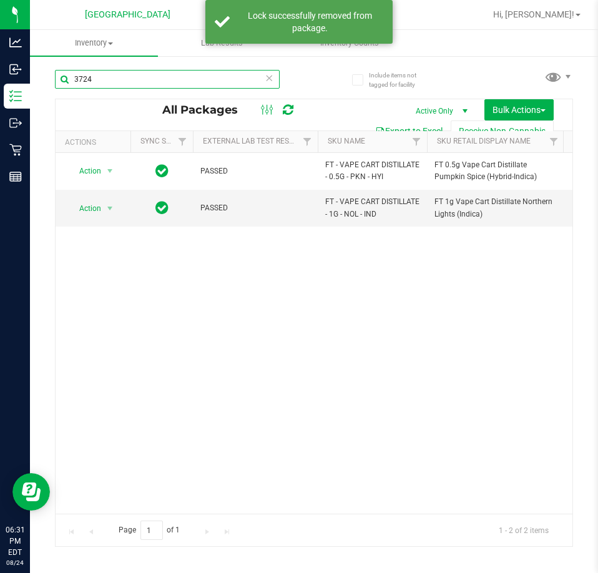
click at [105, 76] on input "3724" at bounding box center [167, 79] width 225 height 19
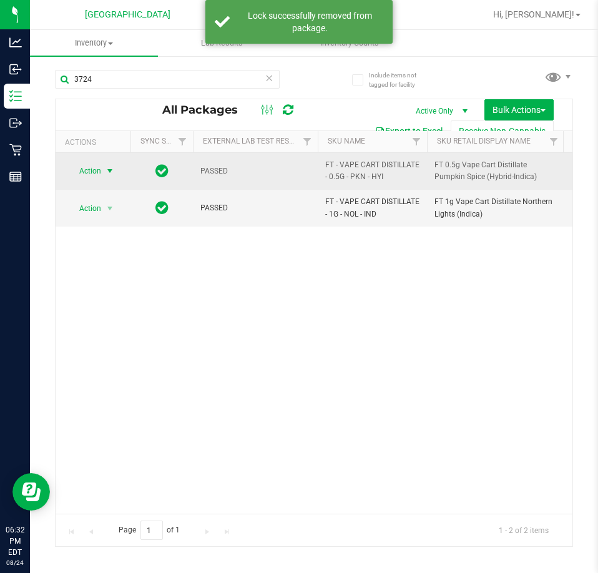
click at [102, 168] on span "select" at bounding box center [110, 170] width 16 height 17
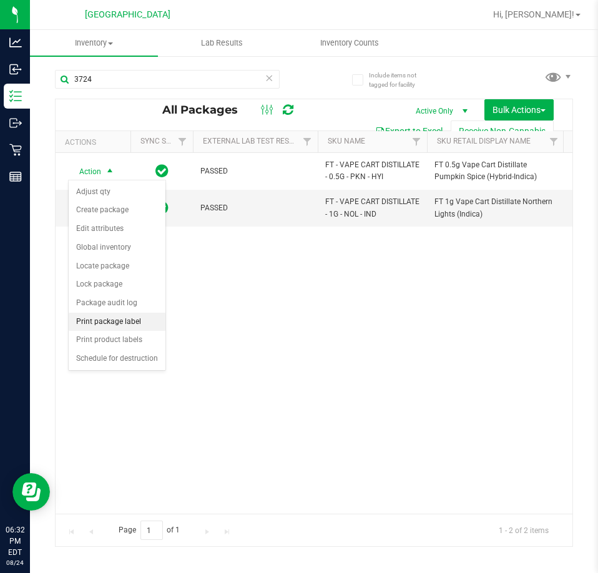
click at [124, 326] on li "Print package label" at bounding box center [117, 322] width 97 height 19
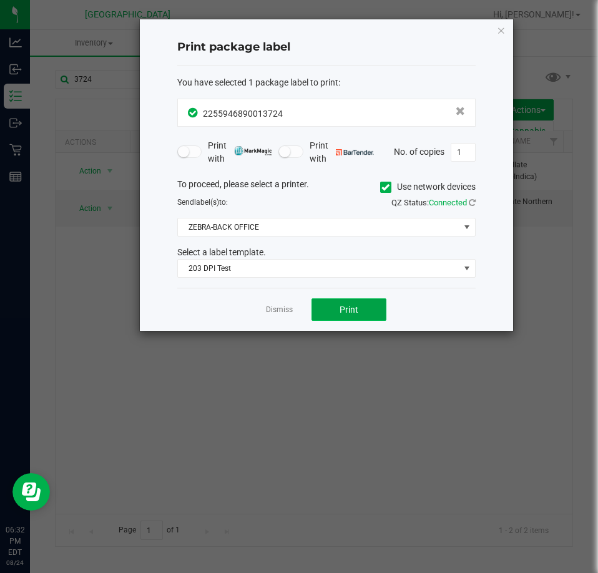
click at [328, 311] on button "Print" at bounding box center [348, 309] width 75 height 22
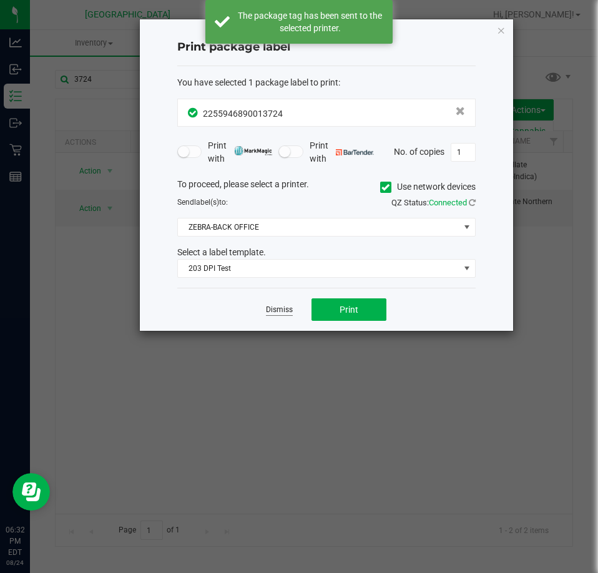
click at [273, 308] on link "Dismiss" at bounding box center [279, 309] width 27 height 11
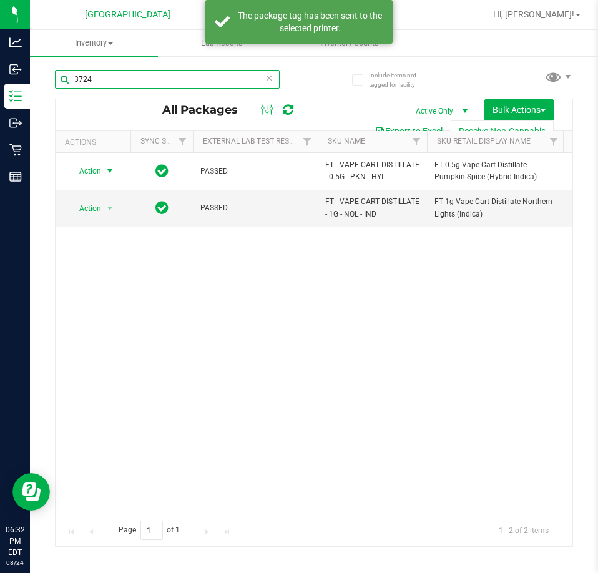
click at [101, 75] on input "3724" at bounding box center [167, 79] width 225 height 19
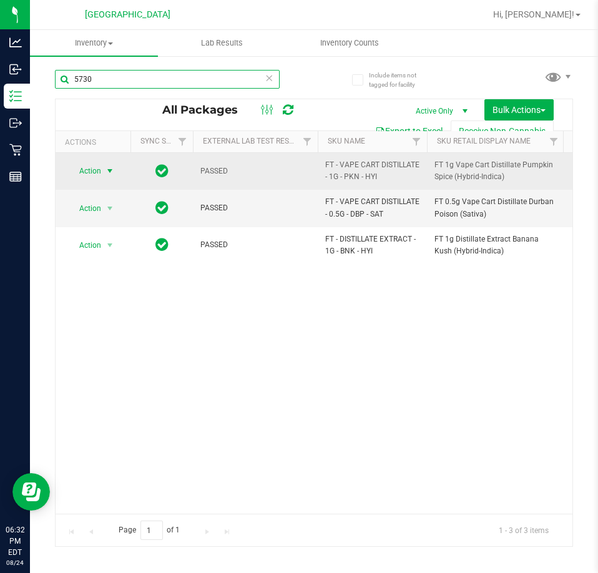
type input "5730"
click at [98, 168] on span "Action" at bounding box center [85, 170] width 34 height 17
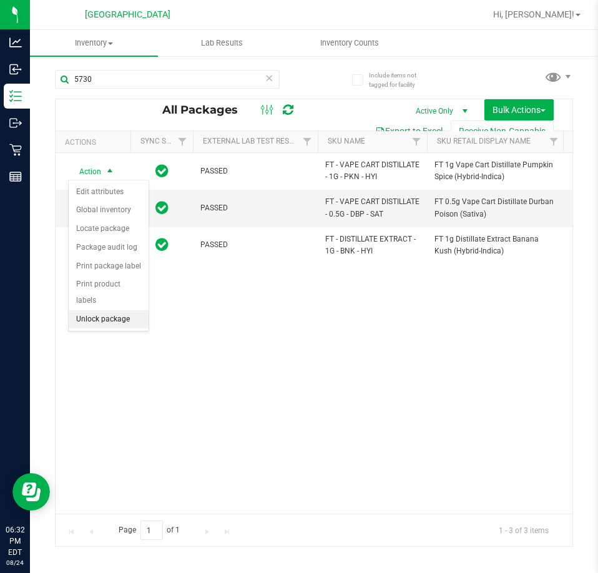
click at [107, 310] on li "Unlock package" at bounding box center [109, 319] width 80 height 19
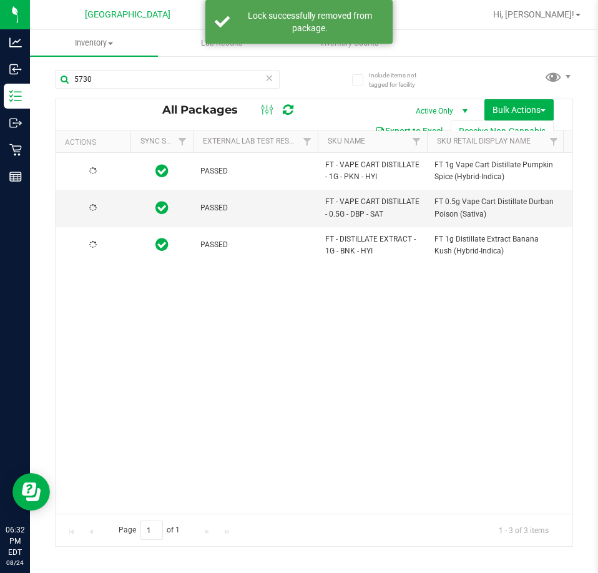
click at [105, 171] on div at bounding box center [93, 171] width 60 height 12
click at [105, 171] on span "select" at bounding box center [110, 171] width 10 height 10
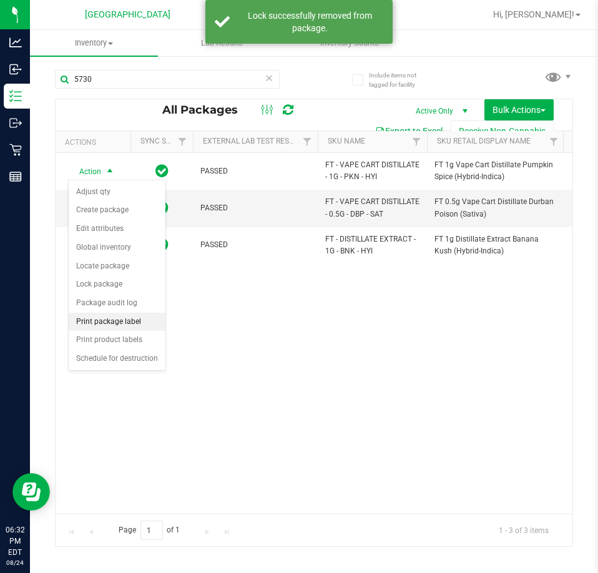
click at [135, 314] on li "Print package label" at bounding box center [117, 322] width 97 height 19
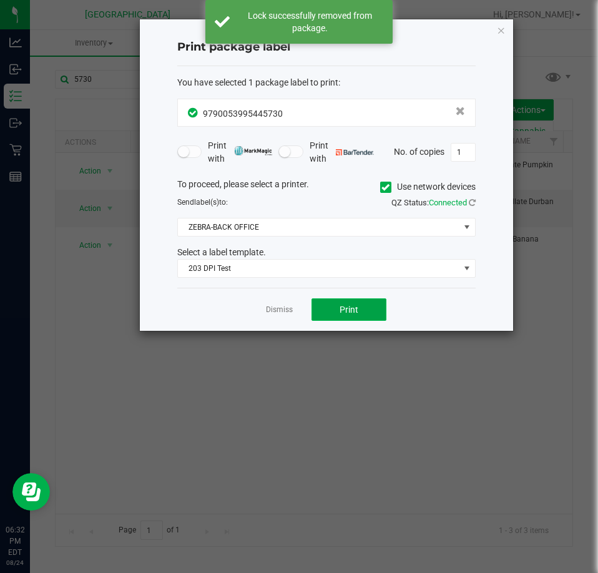
click at [351, 314] on span "Print" at bounding box center [348, 309] width 19 height 10
click at [288, 308] on link "Dismiss" at bounding box center [279, 309] width 27 height 11
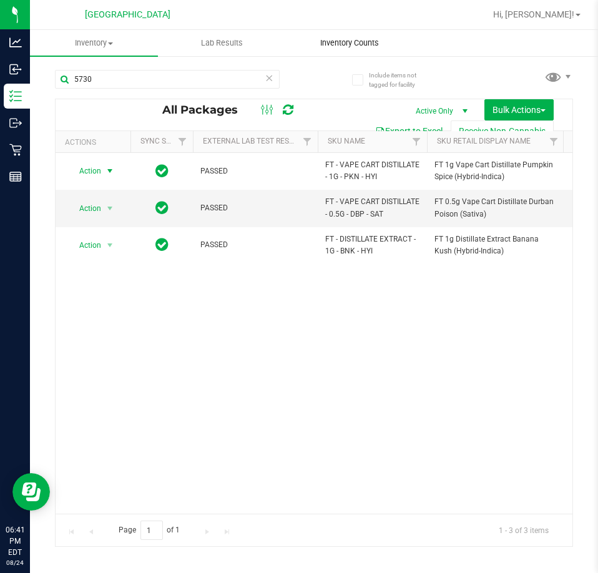
click at [361, 33] on uib-tab-heading "Inventory Counts" at bounding box center [349, 43] width 127 height 25
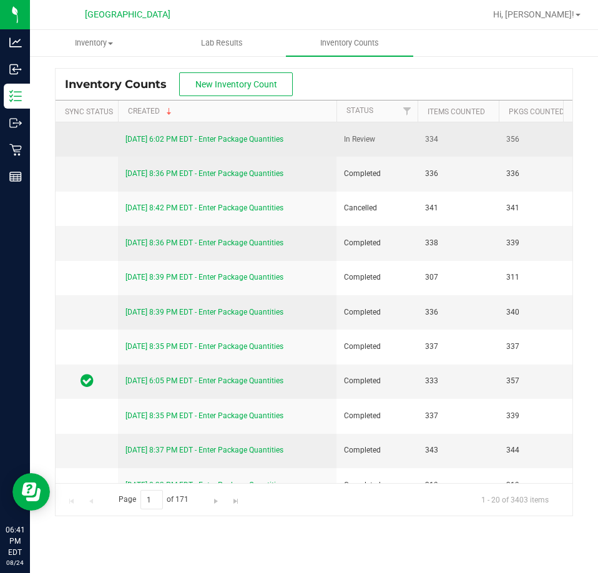
click at [258, 138] on link "[DATE] 6:02 PM EDT - Enter Package Quantities" at bounding box center [204, 139] width 158 height 9
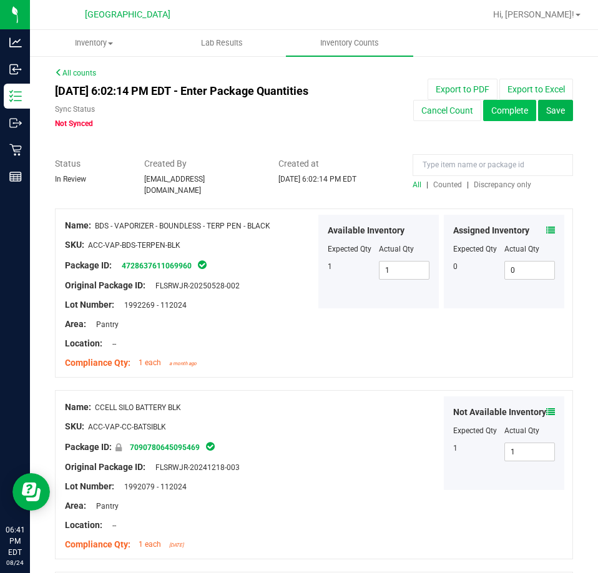
click at [498, 112] on button "Complete" at bounding box center [509, 110] width 53 height 21
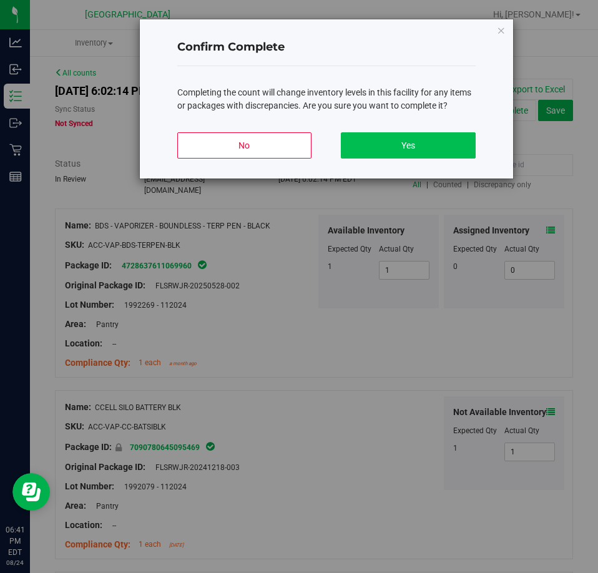
click at [441, 137] on button "Yes" at bounding box center [408, 145] width 134 height 26
